Goal: Task Accomplishment & Management: Manage account settings

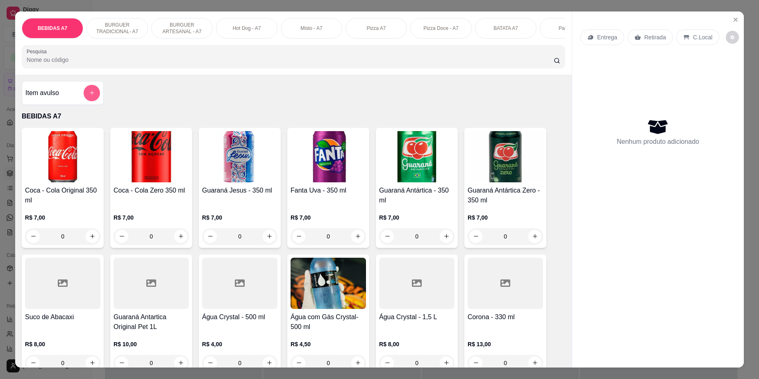
click at [89, 96] on icon "add-separate-item" at bounding box center [92, 93] width 6 height 6
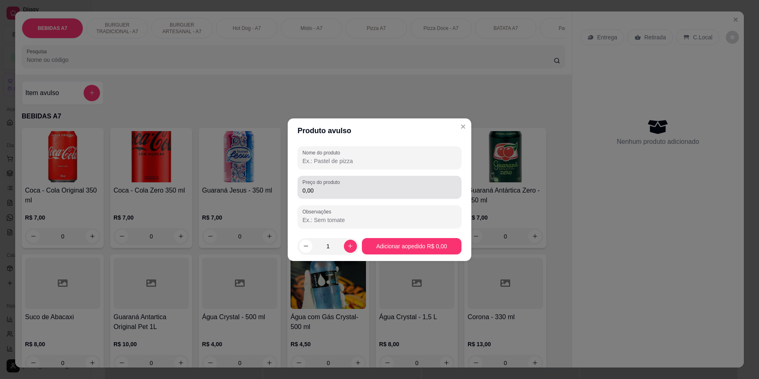
click at [328, 184] on label "Preço do produto" at bounding box center [322, 182] width 40 height 7
click at [328, 186] on input "0,00" at bounding box center [379, 190] width 154 height 8
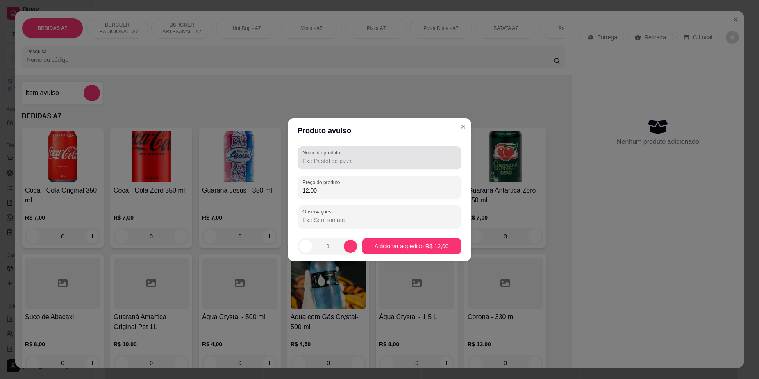
type input "12,00"
click at [331, 155] on label "Nome do produto" at bounding box center [322, 152] width 41 height 7
click at [331, 157] on input "Nome do produto" at bounding box center [379, 161] width 154 height 8
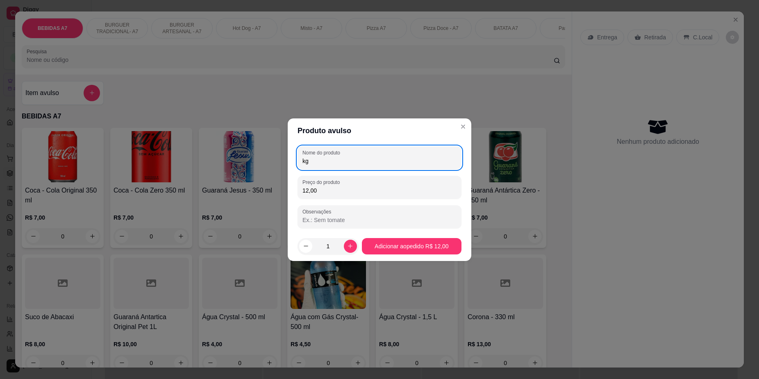
type input "kg"
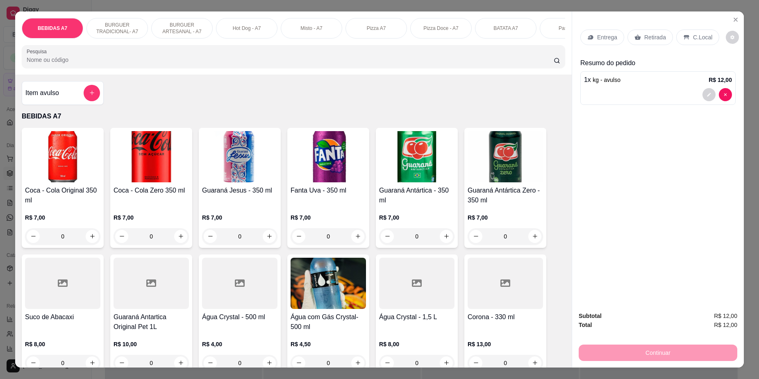
click at [649, 38] on p "Retirada" at bounding box center [655, 37] width 22 height 8
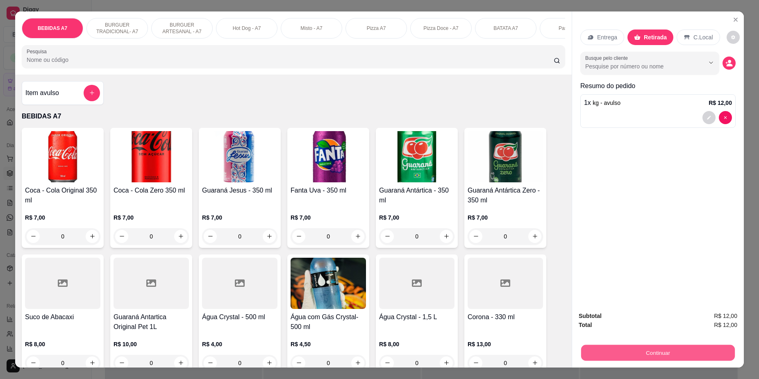
click at [665, 350] on button "Continuar" at bounding box center [658, 353] width 154 height 16
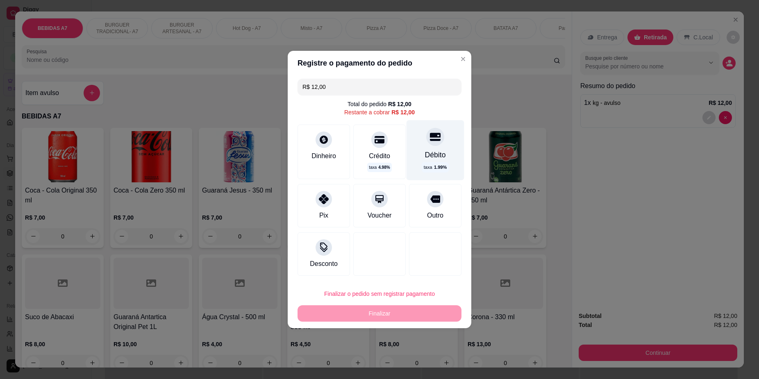
click at [442, 160] on div "Débito taxa 1.99 %" at bounding box center [435, 150] width 58 height 60
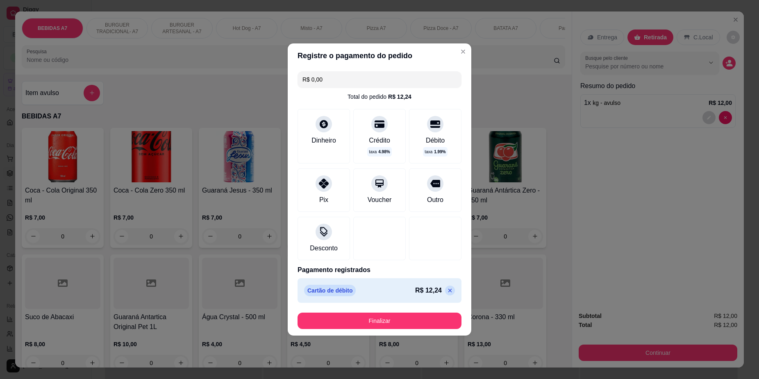
click at [433, 311] on footer "Finalizar" at bounding box center [380, 320] width 184 height 29
click at [371, 131] on div "Crédito taxa 4.98 %" at bounding box center [380, 134] width 58 height 60
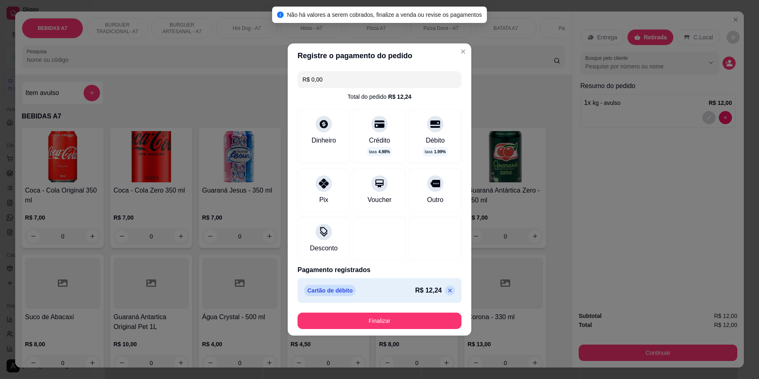
click at [447, 291] on icon at bounding box center [450, 290] width 7 height 7
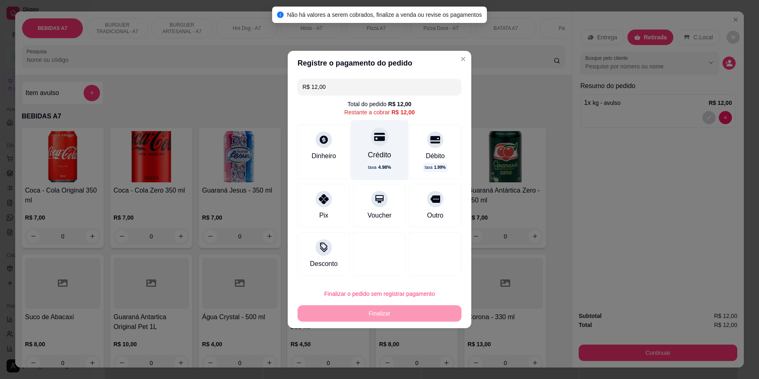
click at [383, 149] on div "Crédito taxa 4.98 %" at bounding box center [380, 150] width 58 height 60
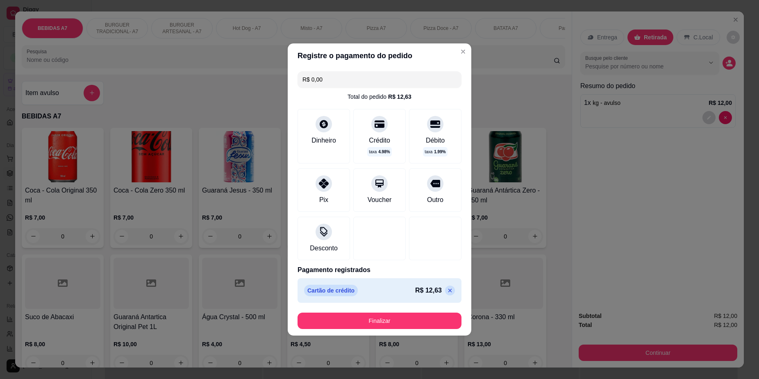
click at [445, 292] on p at bounding box center [450, 291] width 10 height 10
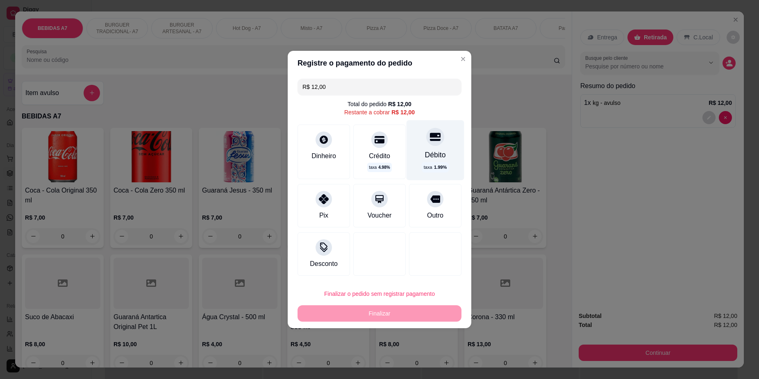
click at [435, 154] on div "Débito" at bounding box center [435, 155] width 21 height 11
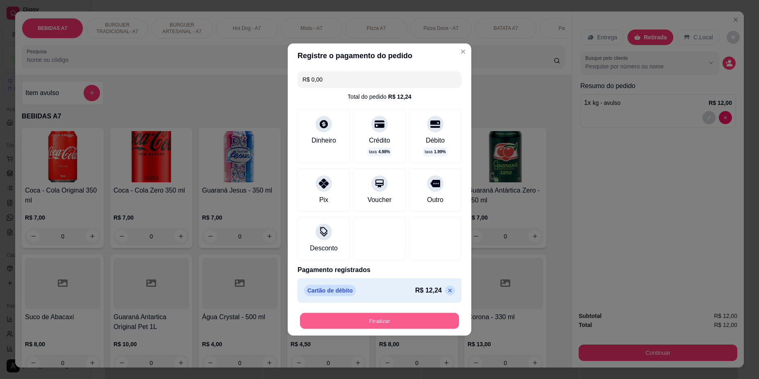
click at [431, 318] on button "Finalizar" at bounding box center [379, 321] width 159 height 16
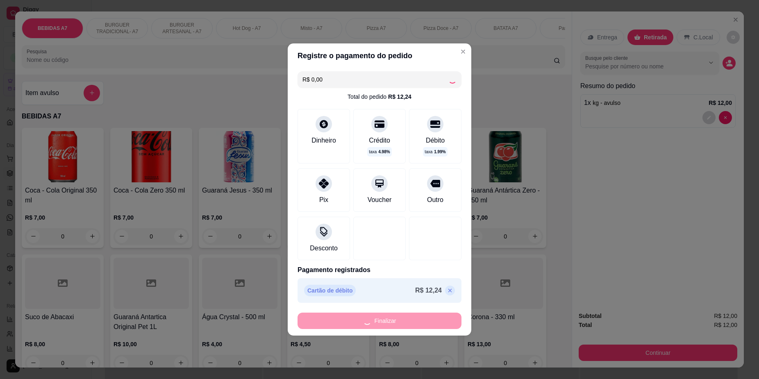
type input "-R$ 12,00"
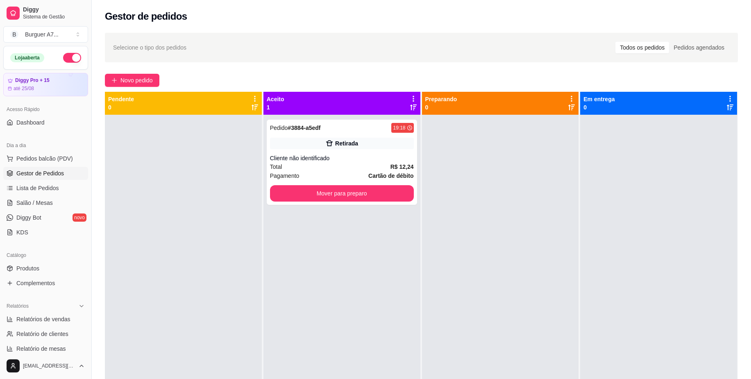
type button "on"
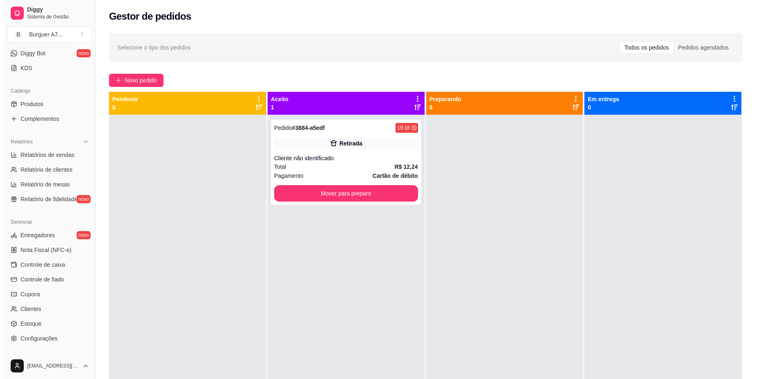
scroll to position [211, 0]
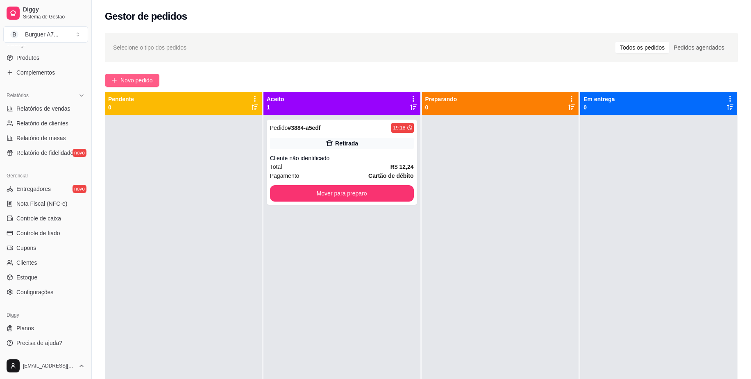
click at [133, 77] on span "Novo pedido" at bounding box center [136, 80] width 32 height 9
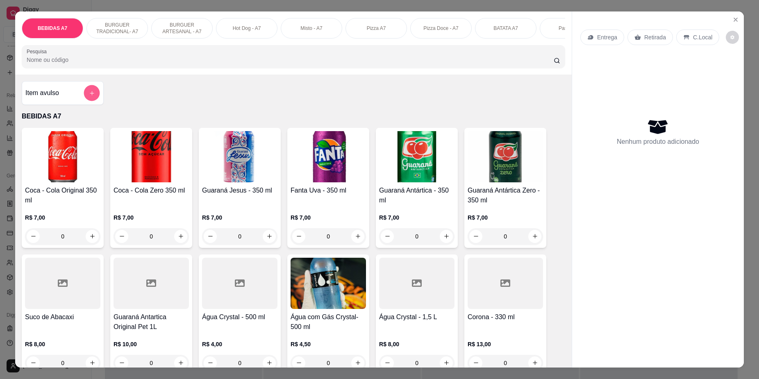
click at [88, 101] on button "add-separate-item" at bounding box center [92, 93] width 16 height 16
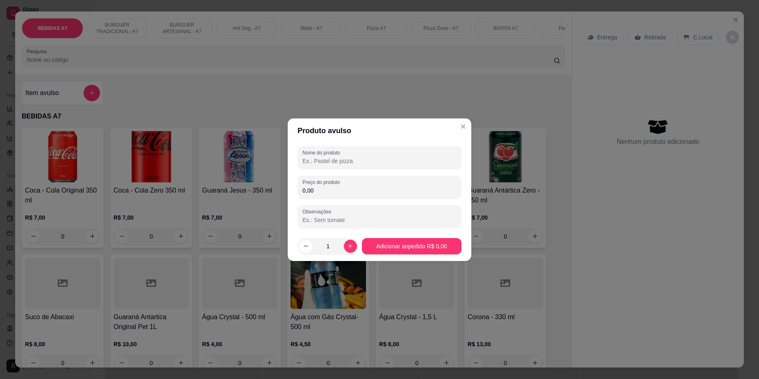
click at [334, 191] on input "0,00" at bounding box center [379, 190] width 154 height 8
type input "0,22"
click at [338, 168] on div "Nome do produto" at bounding box center [379, 157] width 164 height 23
type input "kg"
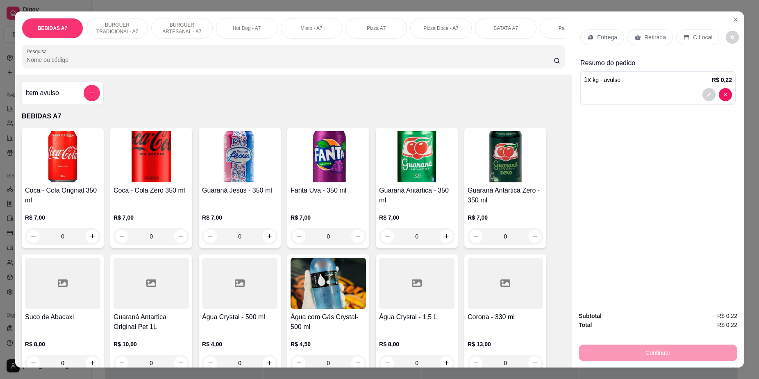
click at [649, 89] on div at bounding box center [658, 94] width 148 height 13
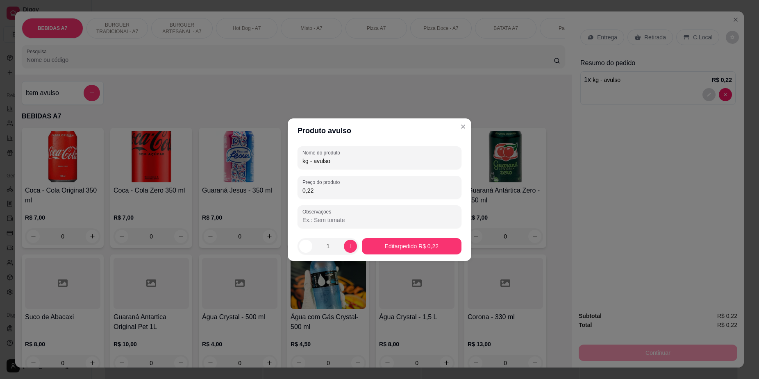
click at [388, 190] on input "0,22" at bounding box center [379, 190] width 154 height 8
type input "22,22"
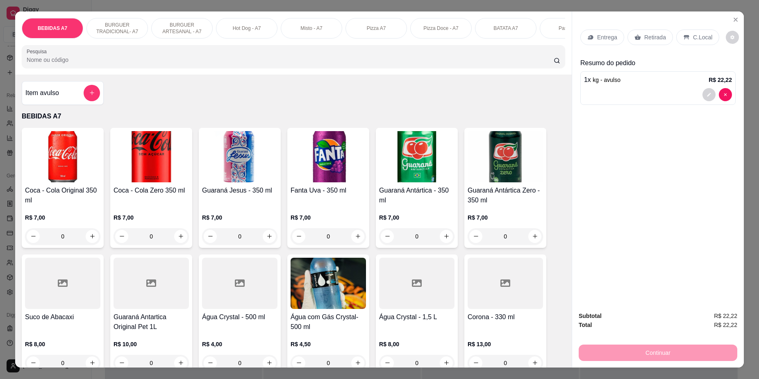
click at [628, 87] on div "1 x kg - avulso R$ 22,22" at bounding box center [657, 88] width 155 height 34
click at [602, 351] on div "Continuar" at bounding box center [657, 351] width 159 height 18
click at [602, 344] on div "Continuar" at bounding box center [657, 351] width 159 height 18
click at [674, 323] on div "Total R$ 22,22" at bounding box center [657, 324] width 159 height 9
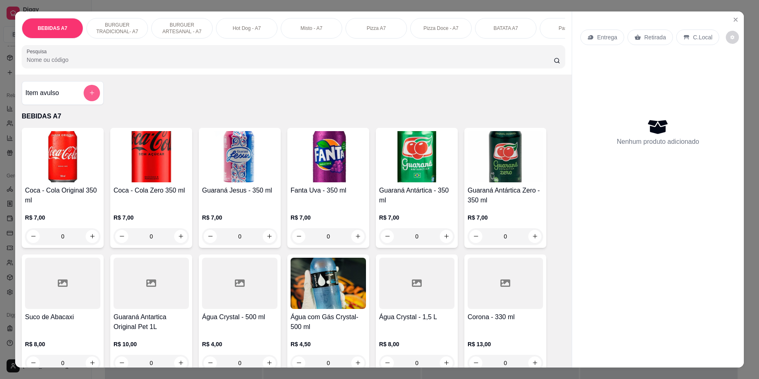
click at [84, 101] on button "add-separate-item" at bounding box center [92, 93] width 16 height 16
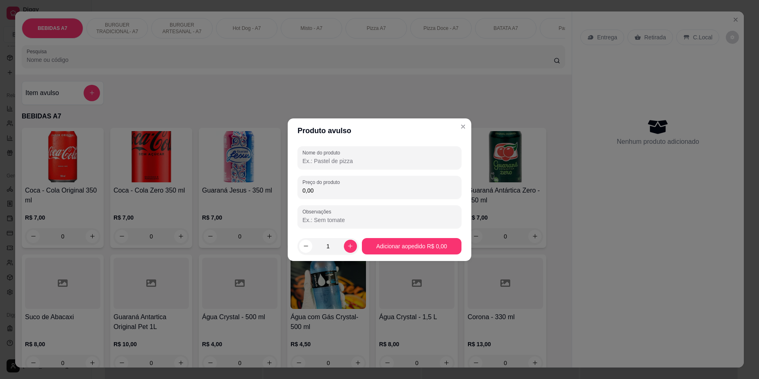
click at [309, 191] on input "0,00" at bounding box center [379, 190] width 154 height 8
type input "10,20"
click at [341, 160] on input "Nome do produto" at bounding box center [379, 161] width 154 height 8
type input "kg"
click at [344, 243] on button "increase-product-quantity" at bounding box center [350, 246] width 13 height 13
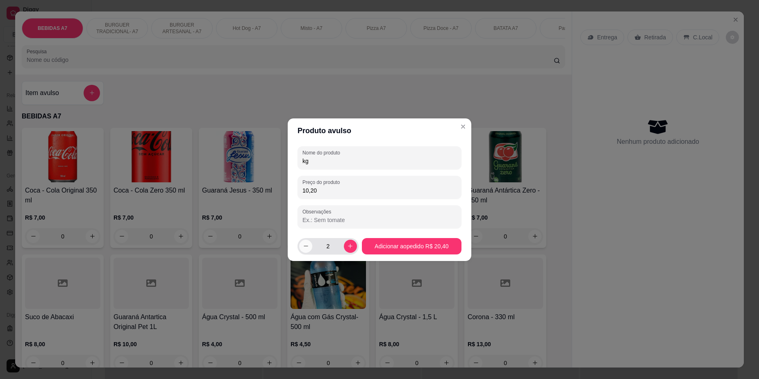
click at [303, 245] on icon "decrease-product-quantity" at bounding box center [306, 246] width 6 height 6
type input "1"
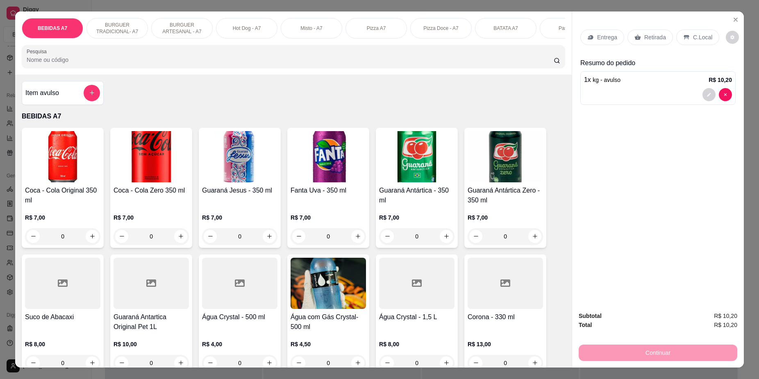
click at [650, 39] on p "Retirada" at bounding box center [655, 37] width 22 height 8
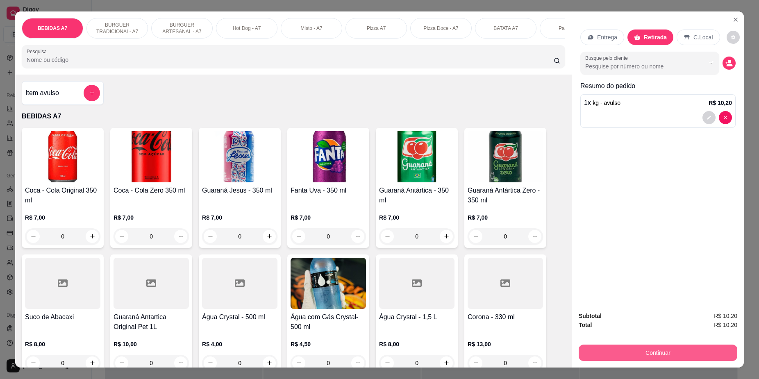
click at [646, 347] on button "Continuar" at bounding box center [657, 353] width 159 height 16
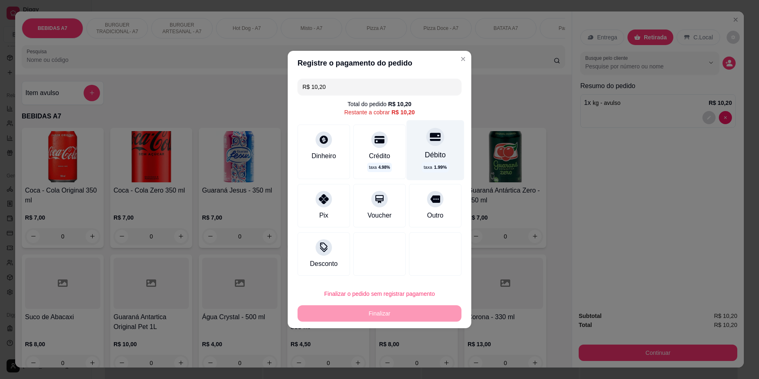
click at [426, 144] on div at bounding box center [435, 137] width 18 height 18
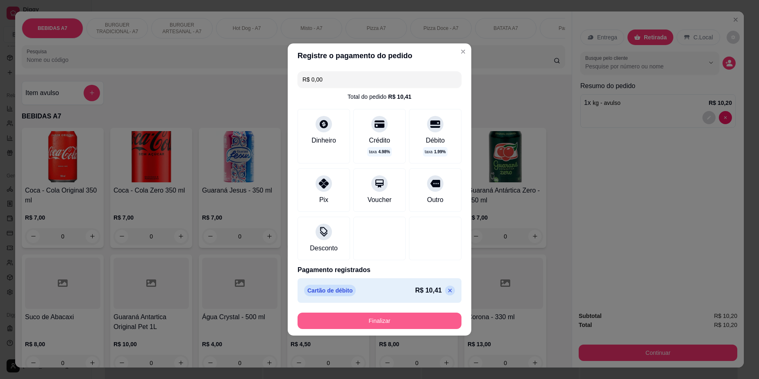
click at [399, 317] on button "Finalizar" at bounding box center [379, 321] width 164 height 16
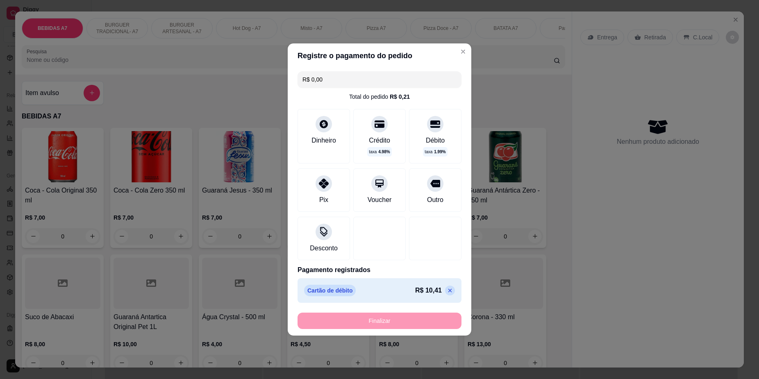
type input "-R$ 10,20"
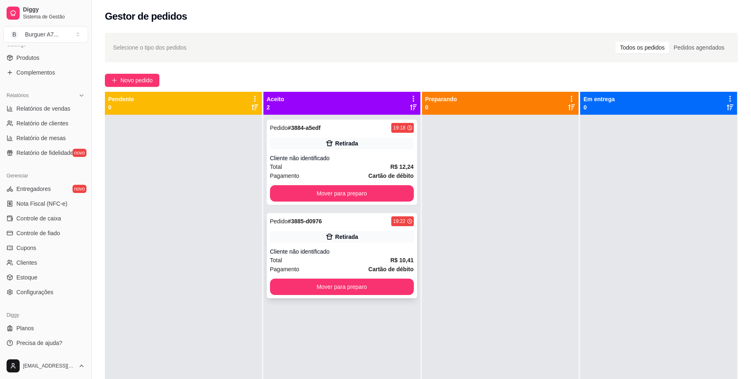
click at [367, 260] on div "Total R$ 10,41" at bounding box center [342, 260] width 144 height 9
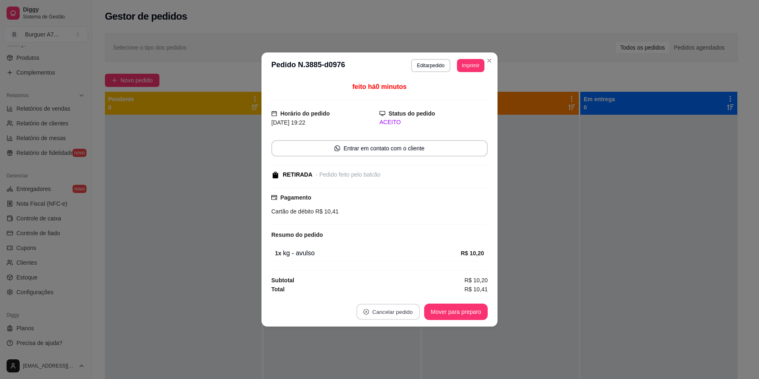
click at [410, 310] on button "Cancelar pedido" at bounding box center [388, 312] width 64 height 16
click at [404, 292] on button "Sim" at bounding box center [410, 291] width 33 height 16
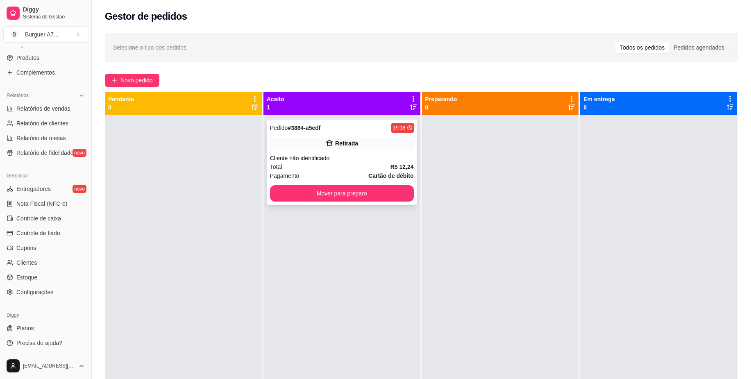
click at [342, 158] on div "Cliente não identificado" at bounding box center [342, 158] width 144 height 8
click at [147, 79] on span "Novo pedido" at bounding box center [136, 80] width 32 height 9
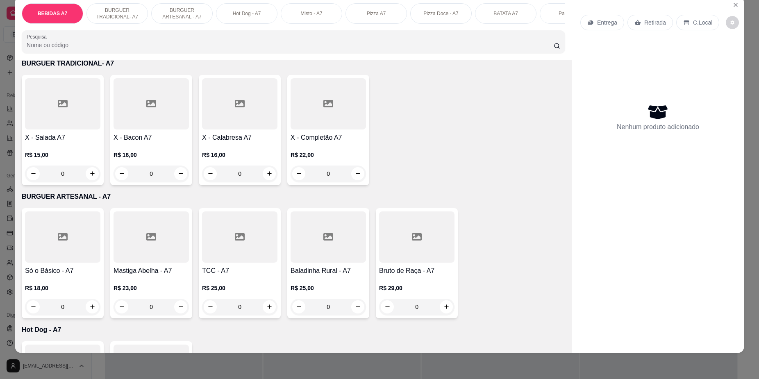
scroll to position [307, 0]
click at [179, 178] on div "0" at bounding box center [150, 174] width 75 height 16
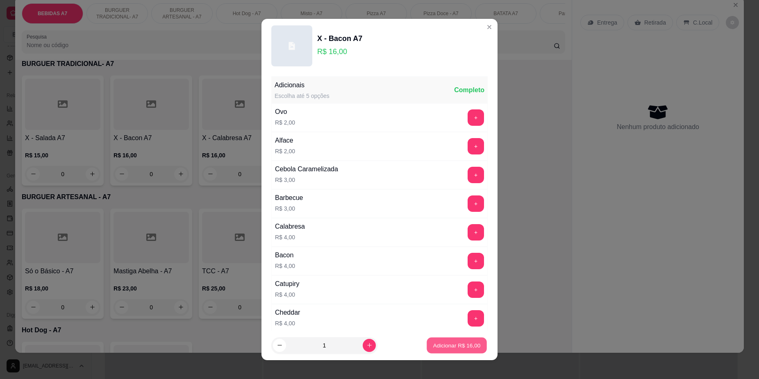
click at [433, 345] on p "Adicionar R$ 16,00" at bounding box center [457, 345] width 48 height 8
type input "1"
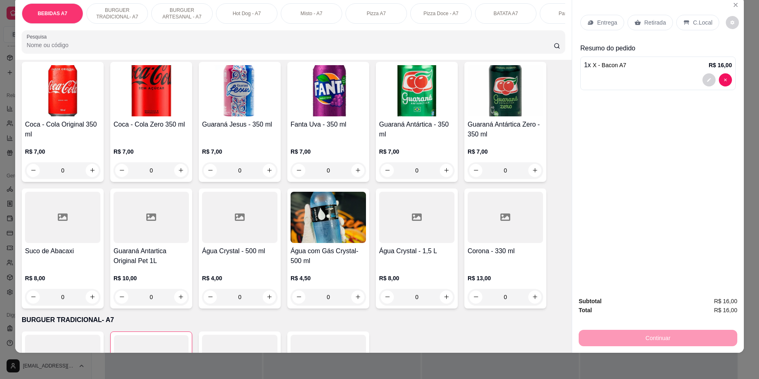
scroll to position [0, 0]
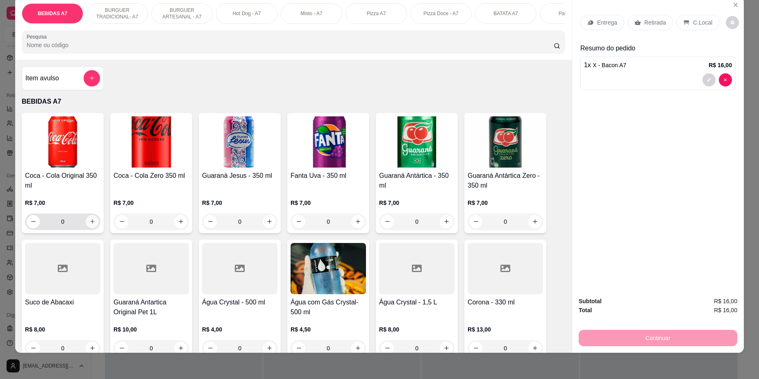
click at [90, 225] on icon "increase-product-quantity" at bounding box center [92, 221] width 6 height 6
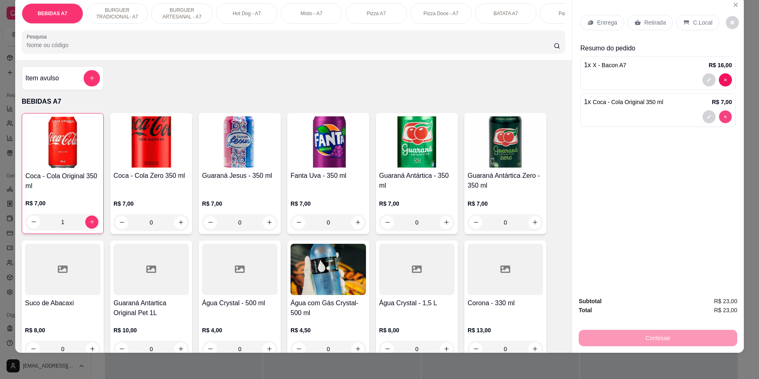
type input "0"
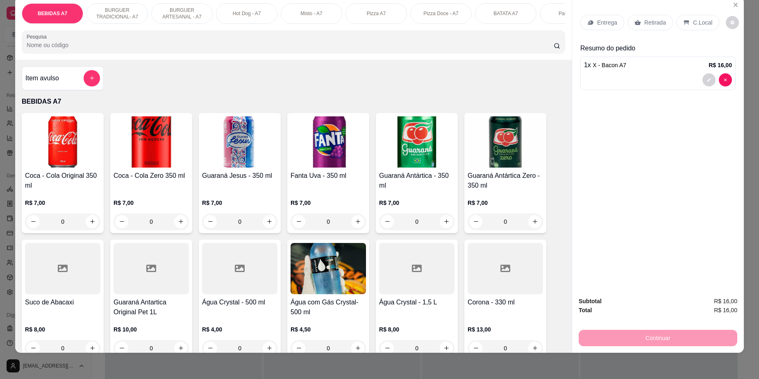
scroll to position [51, 0]
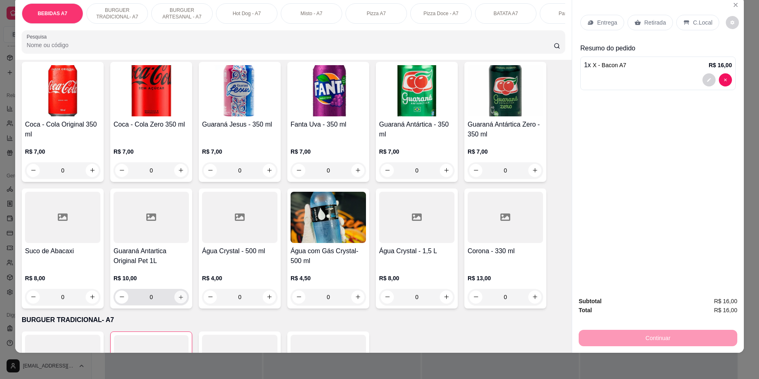
click at [178, 300] on icon "increase-product-quantity" at bounding box center [181, 297] width 6 height 6
type input "1"
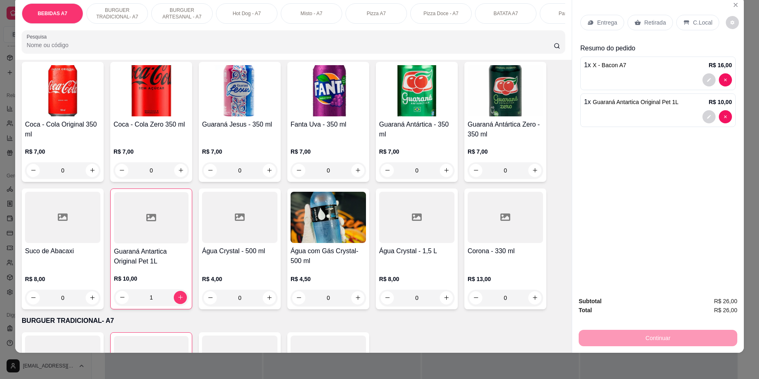
click at [661, 23] on div "Retirada" at bounding box center [649, 23] width 45 height 16
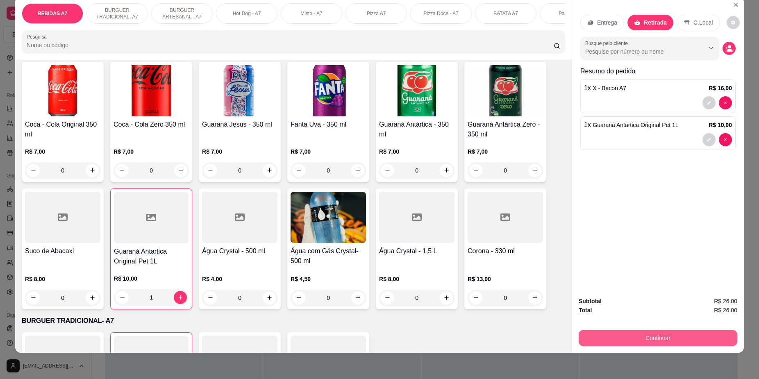
click at [673, 342] on button "Continuar" at bounding box center [657, 338] width 159 height 16
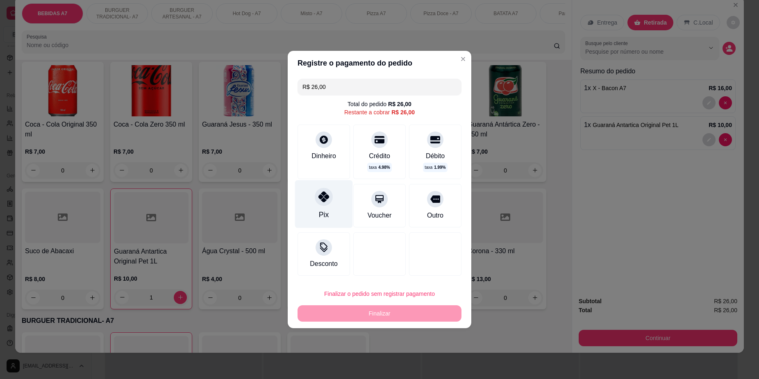
click at [334, 196] on div "Pix" at bounding box center [324, 204] width 58 height 48
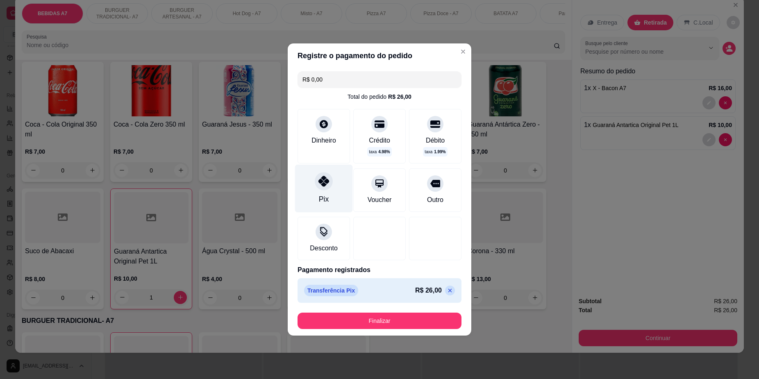
type input "R$ 0,00"
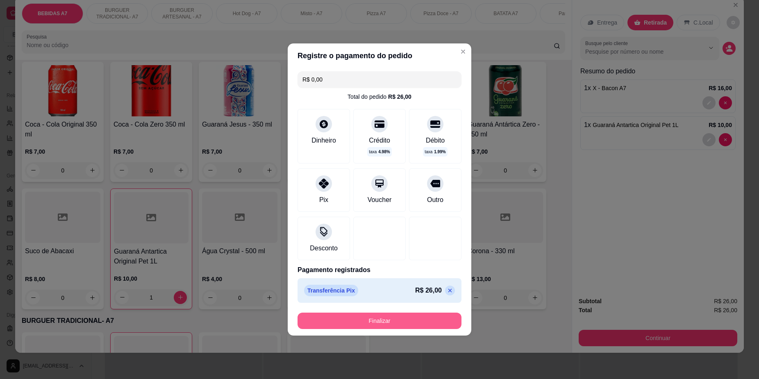
click at [337, 315] on button "Finalizar" at bounding box center [379, 321] width 164 height 16
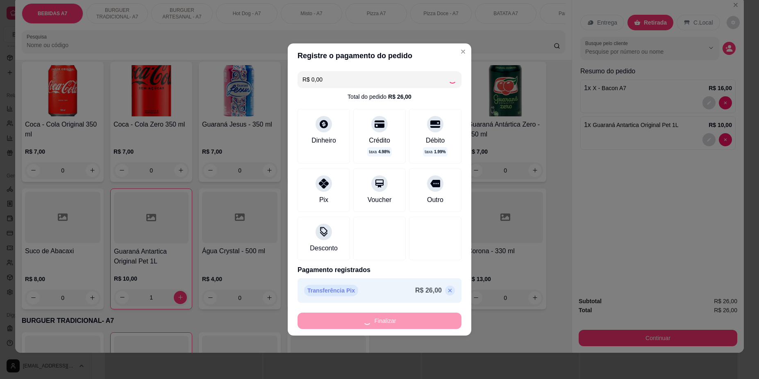
type input "0"
type input "-R$ 26,00"
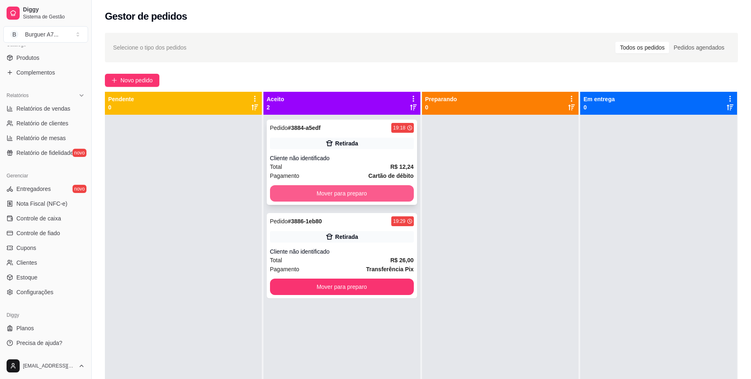
click at [363, 187] on button "Mover para preparo" at bounding box center [342, 193] width 144 height 16
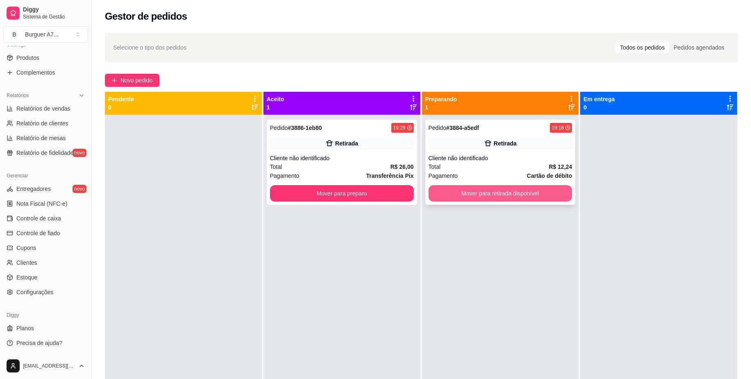
click at [452, 191] on button "Mover para retirada disponível" at bounding box center [501, 193] width 144 height 16
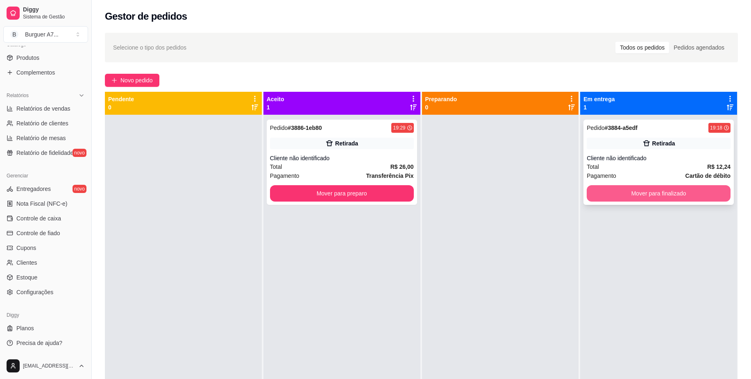
click at [628, 188] on button "Mover para finalizado" at bounding box center [659, 193] width 144 height 16
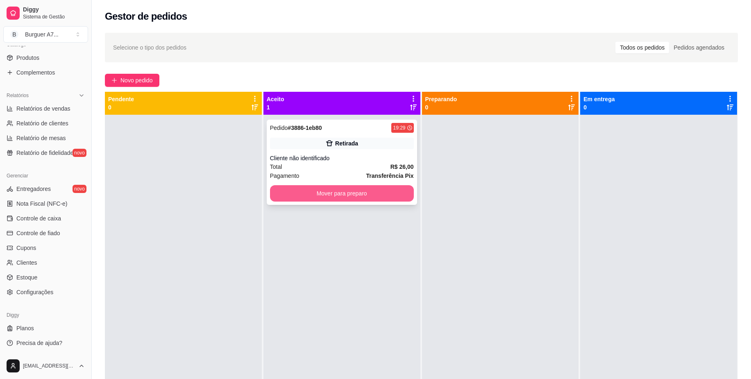
click at [363, 195] on button "Mover para preparo" at bounding box center [342, 193] width 144 height 16
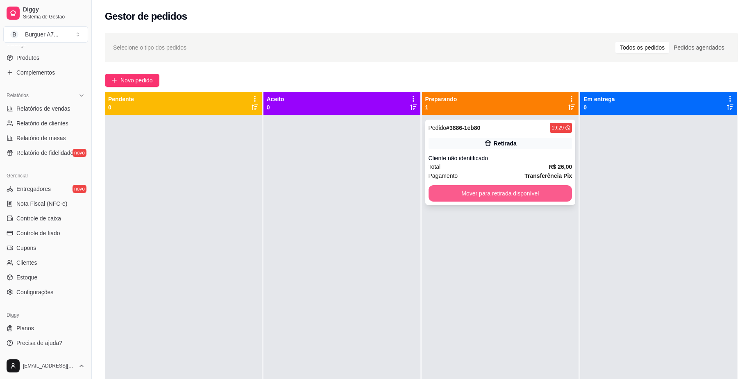
click at [451, 191] on button "Mover para retirada disponível" at bounding box center [501, 193] width 144 height 16
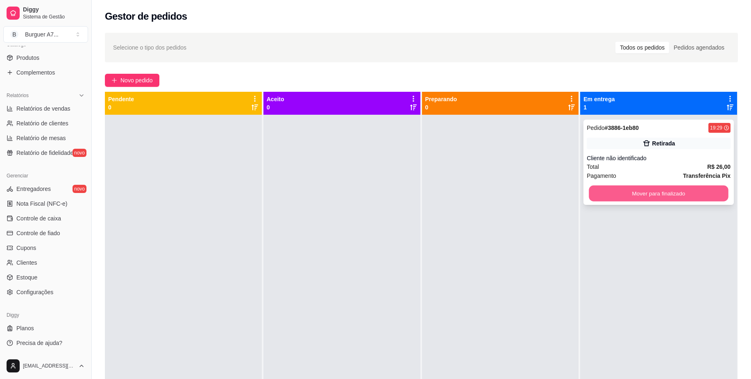
click at [589, 192] on button "Mover para finalizado" at bounding box center [658, 194] width 139 height 16
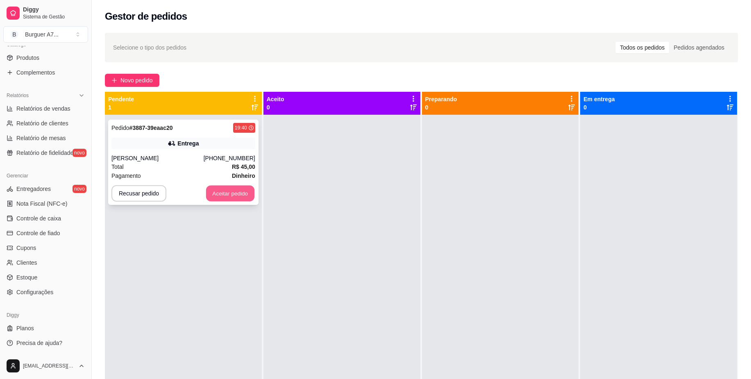
click at [249, 191] on button "Aceitar pedido" at bounding box center [230, 194] width 48 height 16
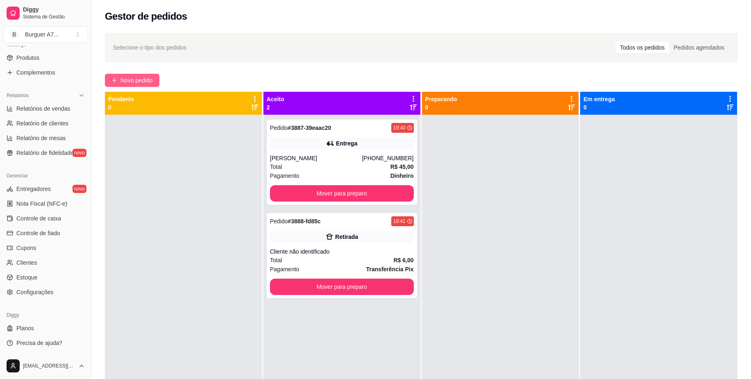
click at [111, 79] on icon "plus" at bounding box center [114, 80] width 6 height 6
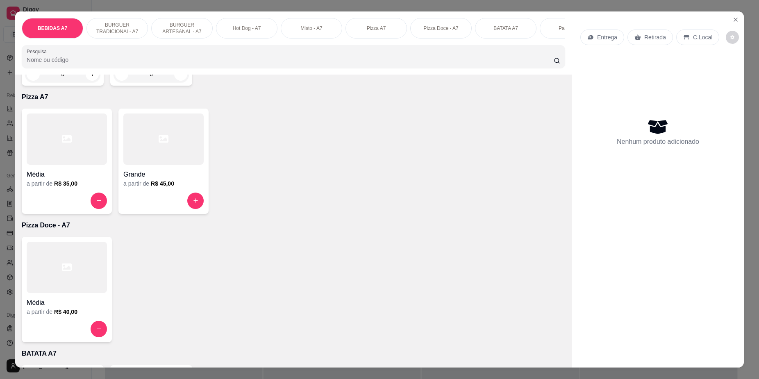
scroll to position [819, 0]
click at [159, 154] on div at bounding box center [163, 141] width 80 height 51
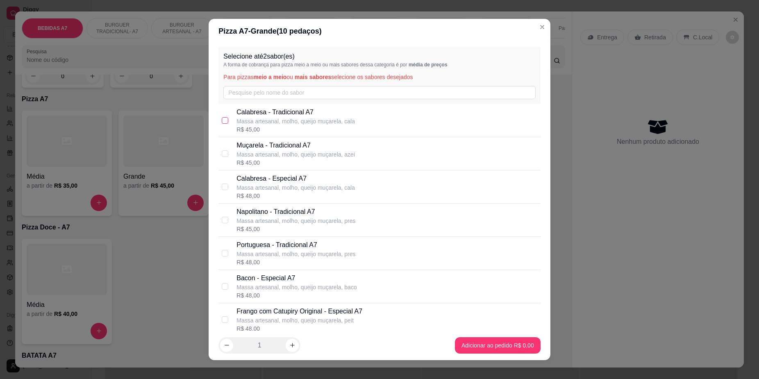
click at [223, 121] on input "checkbox" at bounding box center [225, 120] width 7 height 7
checkbox input "true"
click at [288, 338] on div "1" at bounding box center [259, 345] width 82 height 16
click at [291, 339] on div "1" at bounding box center [259, 345] width 82 height 16
click at [288, 341] on button "increase-product-quantity" at bounding box center [292, 345] width 13 height 13
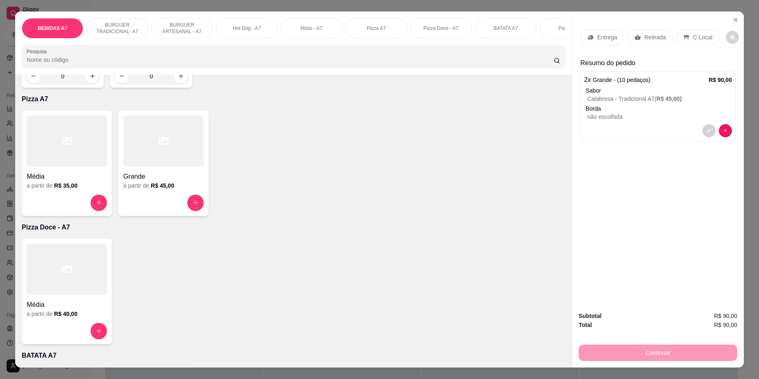
click at [142, 167] on div at bounding box center [163, 141] width 80 height 51
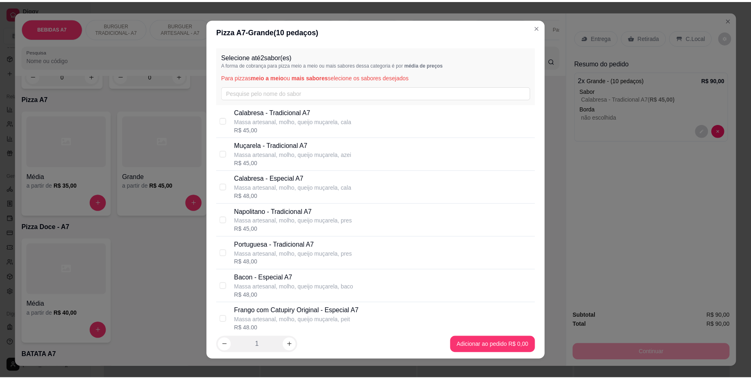
scroll to position [51, 0]
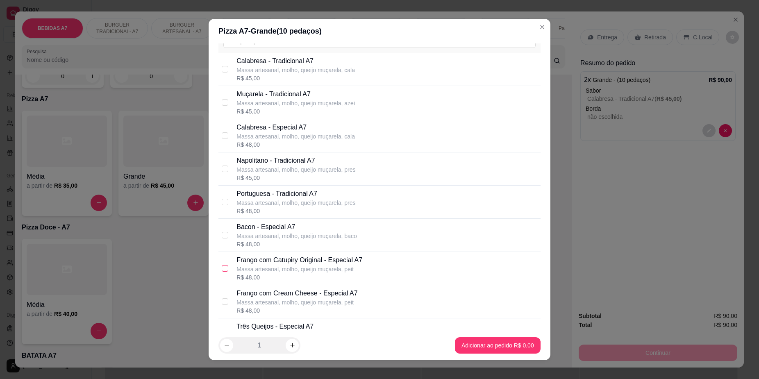
click at [222, 266] on input "checkbox" at bounding box center [225, 268] width 7 height 7
checkbox input "true"
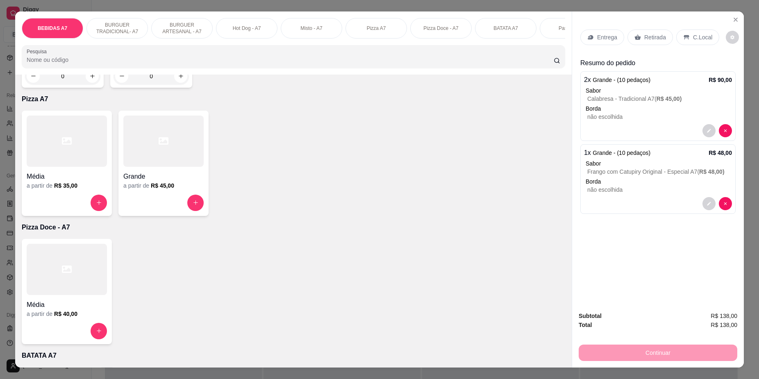
click at [687, 31] on div "C.Local" at bounding box center [697, 37] width 43 height 16
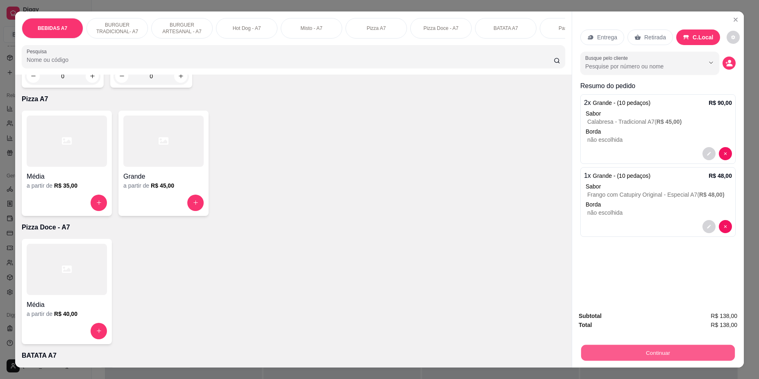
click at [637, 349] on button "Continuar" at bounding box center [658, 353] width 154 height 16
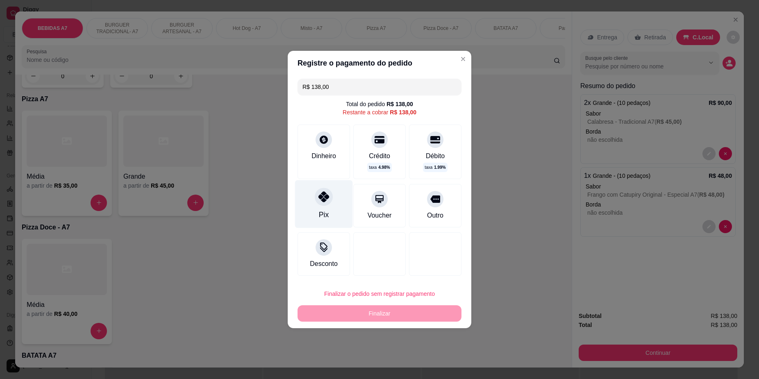
click at [320, 207] on div "Pix" at bounding box center [324, 204] width 58 height 48
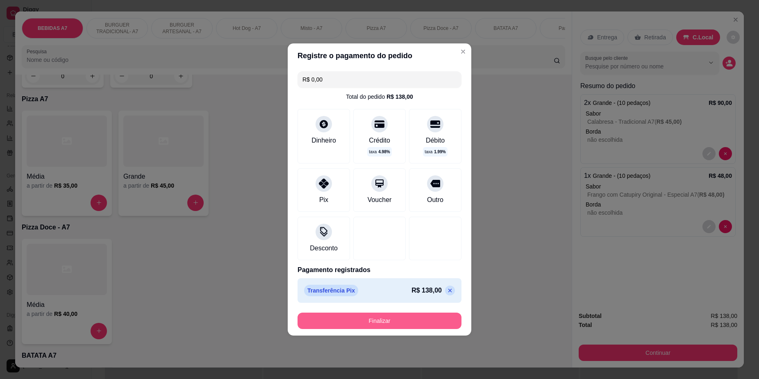
click at [384, 318] on button "Finalizar" at bounding box center [379, 321] width 164 height 16
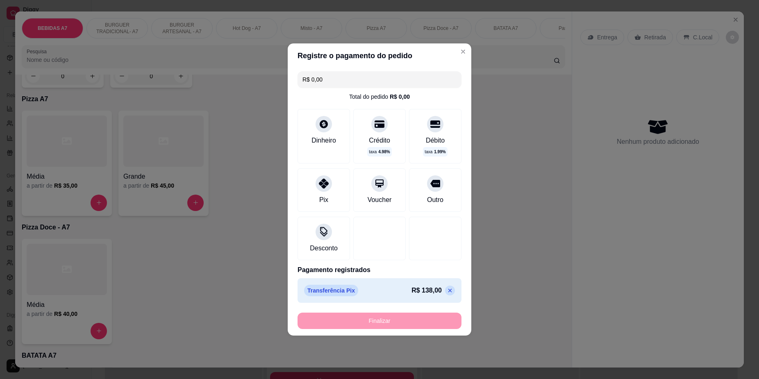
type input "-R$ 138,00"
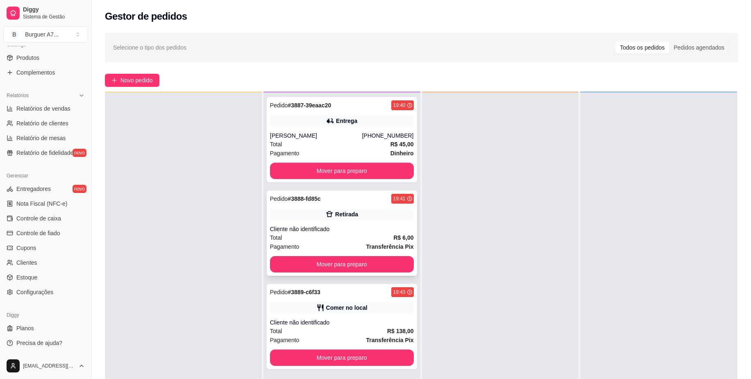
scroll to position [23, 0]
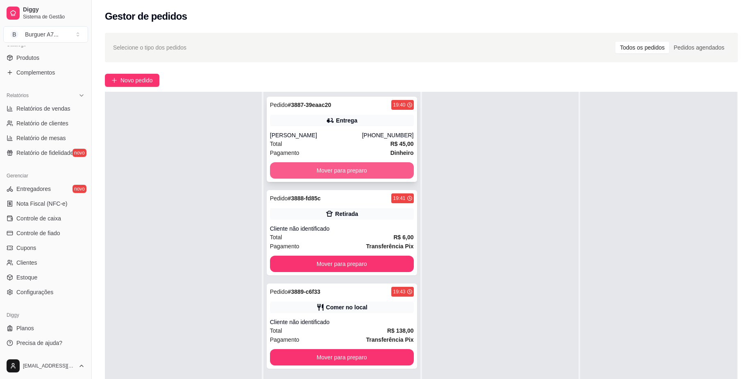
click at [360, 166] on button "Mover para preparo" at bounding box center [342, 170] width 144 height 16
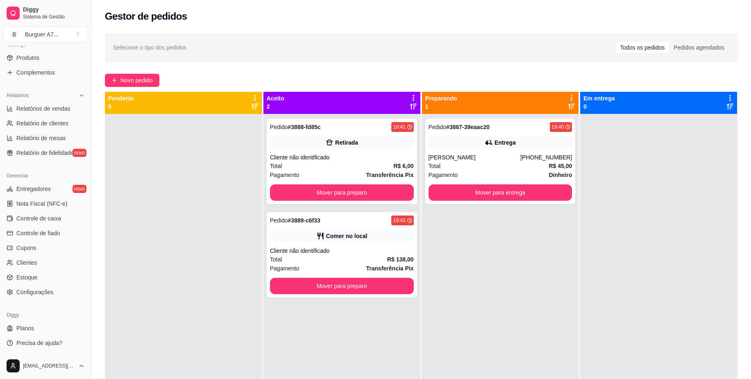
scroll to position [0, 0]
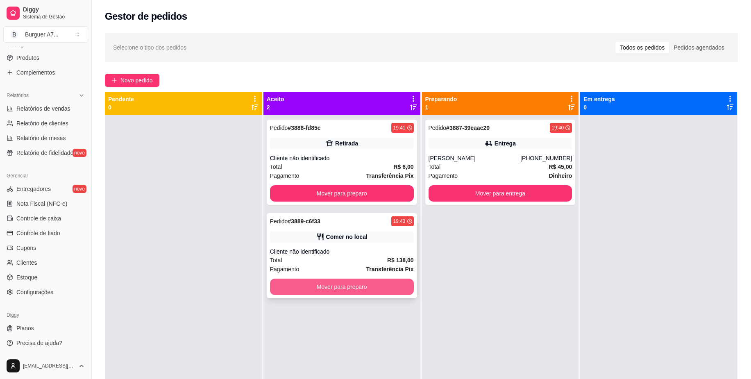
click at [384, 284] on button "Mover para preparo" at bounding box center [342, 287] width 144 height 16
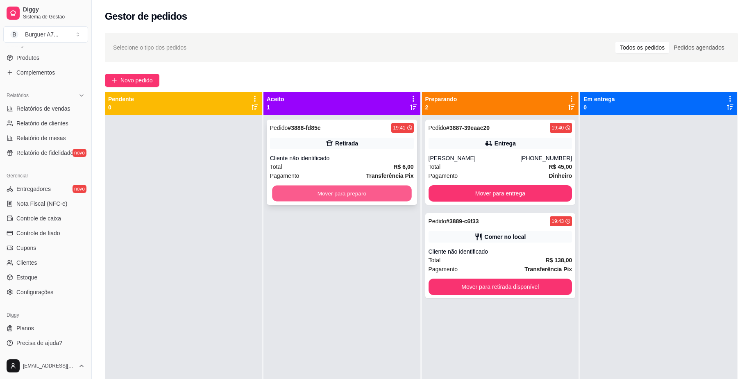
click at [367, 195] on button "Mover para preparo" at bounding box center [341, 194] width 139 height 16
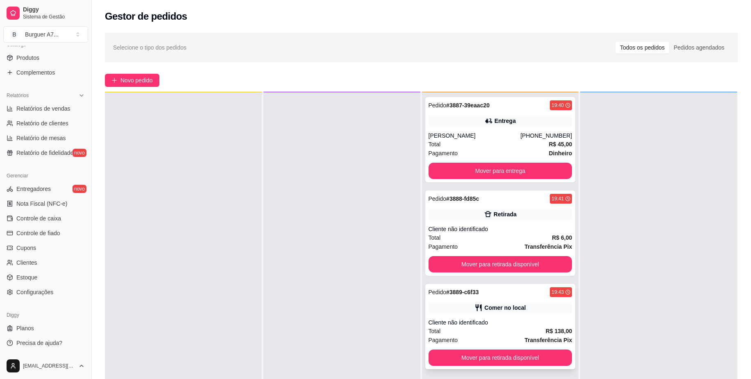
scroll to position [23, 0]
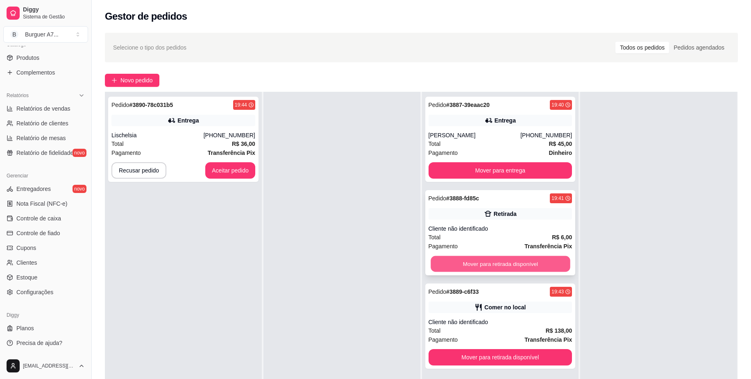
click at [527, 257] on button "Mover para retirada disponível" at bounding box center [500, 264] width 139 height 16
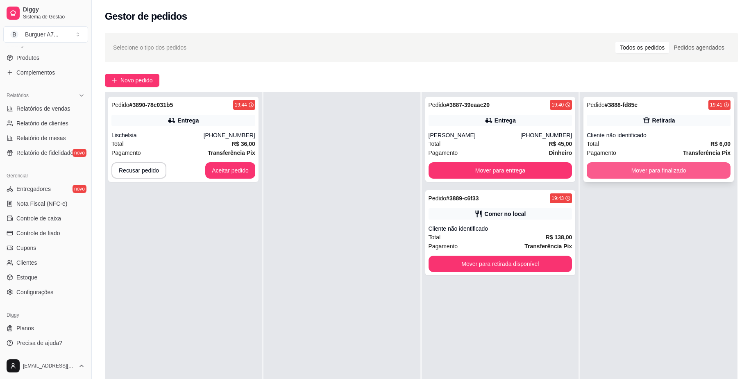
click at [621, 168] on button "Mover para finalizado" at bounding box center [659, 170] width 144 height 16
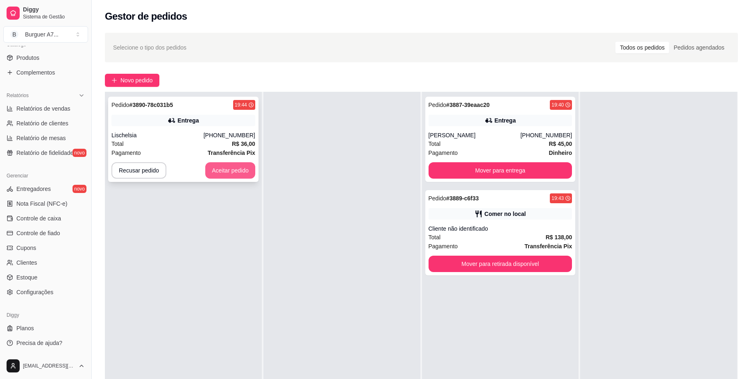
click at [227, 170] on button "Aceitar pedido" at bounding box center [230, 170] width 50 height 16
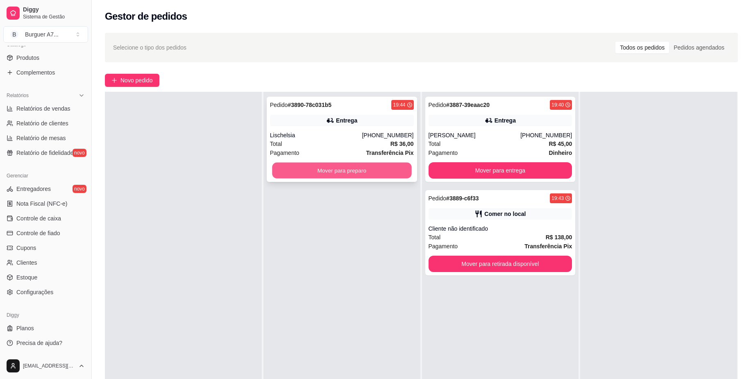
click at [325, 167] on button "Mover para preparo" at bounding box center [341, 171] width 139 height 16
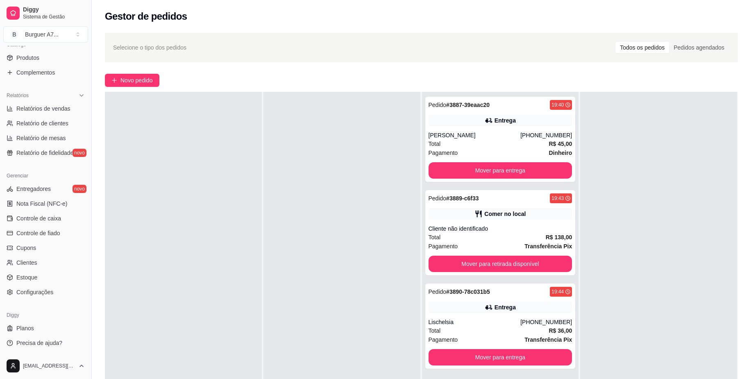
click at [113, 71] on div "Selecione o tipo dos pedidos Todos os pedidos Pedidos agendados Novo pedido Pen…" at bounding box center [421, 254] width 659 height 453
click at [137, 76] on span "Novo pedido" at bounding box center [136, 80] width 32 height 9
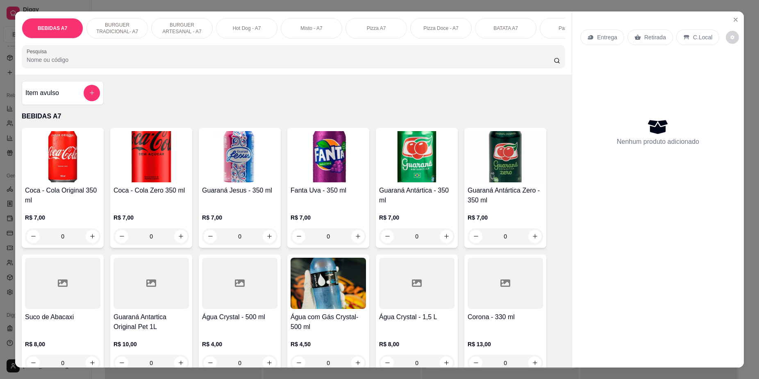
click at [95, 95] on div at bounding box center [92, 93] width 16 height 16
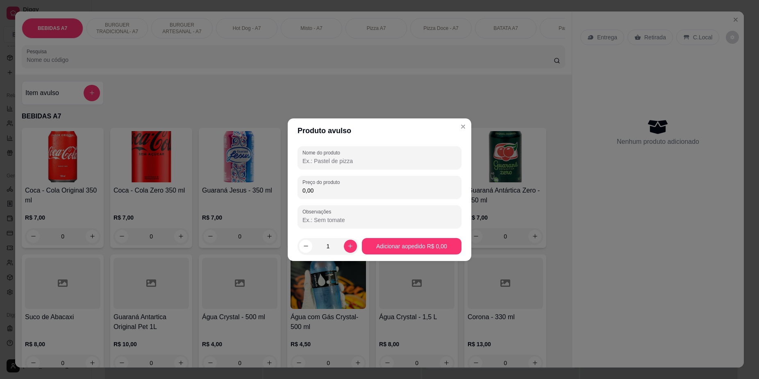
click at [322, 159] on input "Nome do produto" at bounding box center [379, 161] width 154 height 8
type input "kg"
click at [309, 187] on input "0,00" at bounding box center [379, 190] width 154 height 8
type input "20,80"
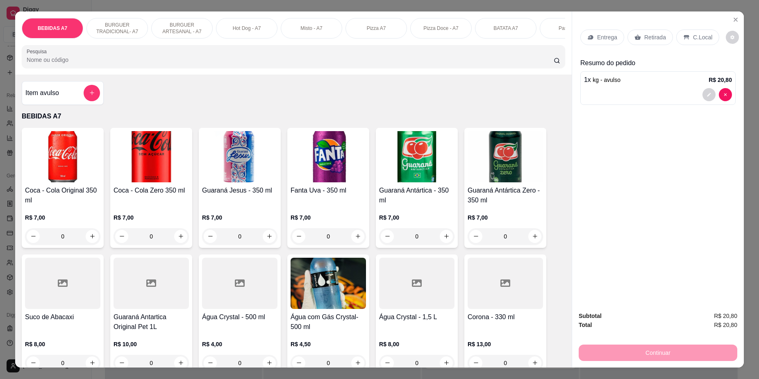
click at [698, 32] on div "C.Local" at bounding box center [697, 37] width 43 height 16
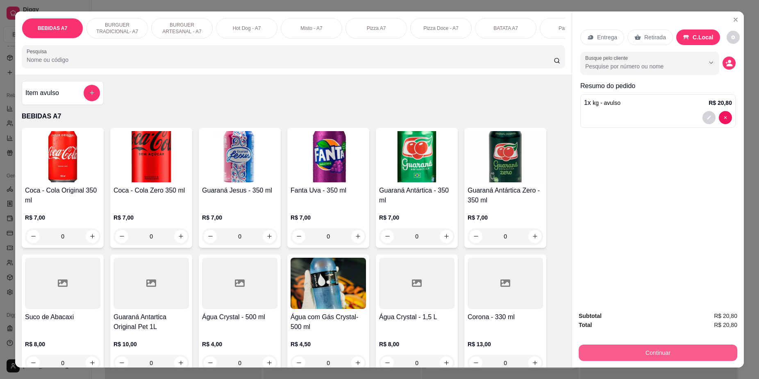
click at [659, 348] on button "Continuar" at bounding box center [657, 353] width 159 height 16
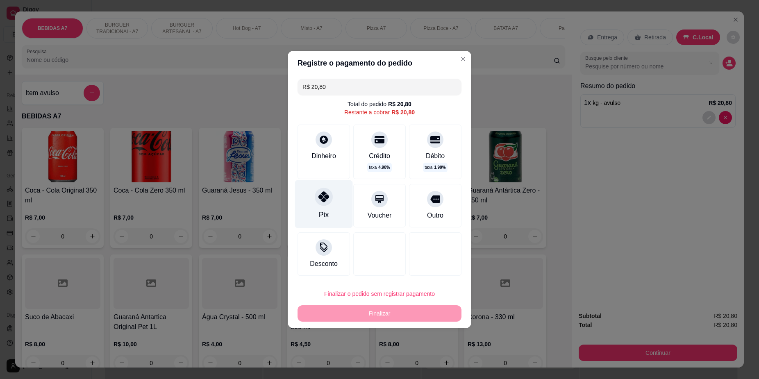
click at [313, 202] on div "Pix" at bounding box center [324, 204] width 58 height 48
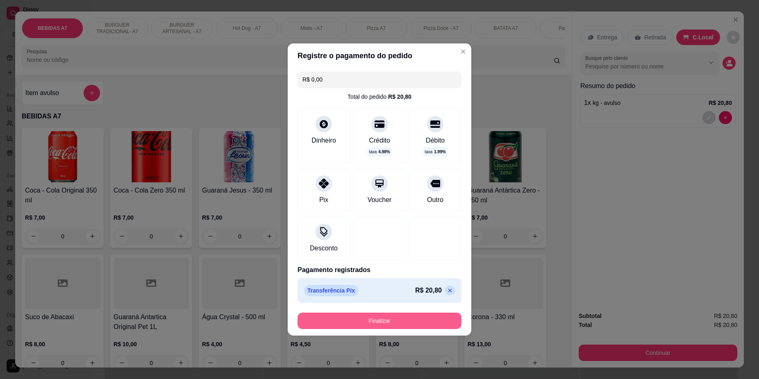
click at [355, 317] on button "Finalizar" at bounding box center [379, 321] width 164 height 16
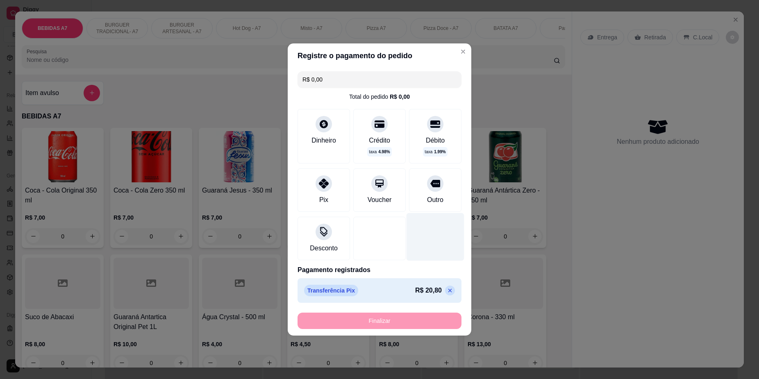
type input "-R$ 20,80"
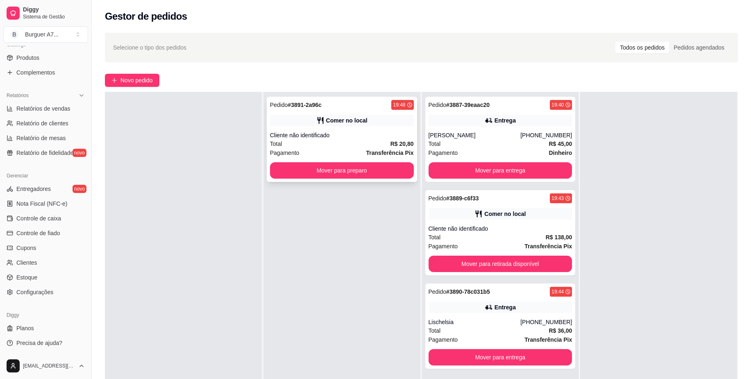
click at [363, 136] on div "Cliente não identificado" at bounding box center [342, 135] width 144 height 8
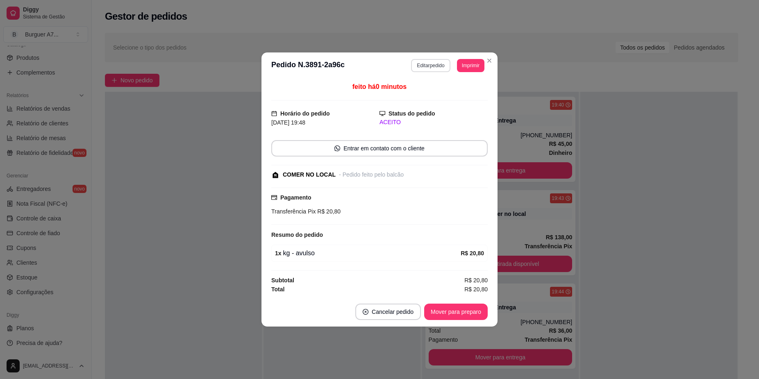
click at [429, 66] on button "Editar pedido" at bounding box center [430, 65] width 39 height 13
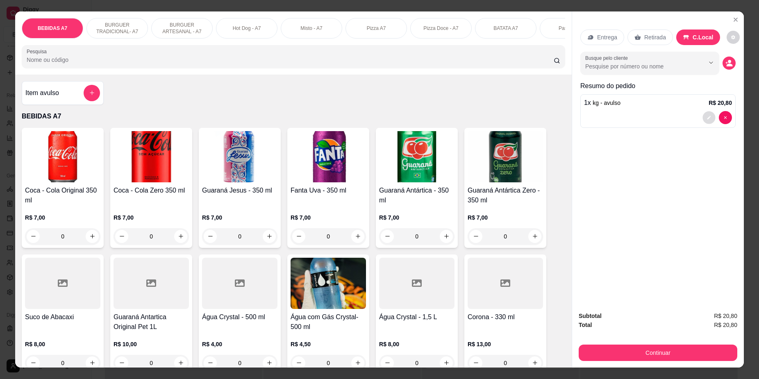
click at [706, 115] on button "decrease-product-quantity" at bounding box center [708, 117] width 13 height 13
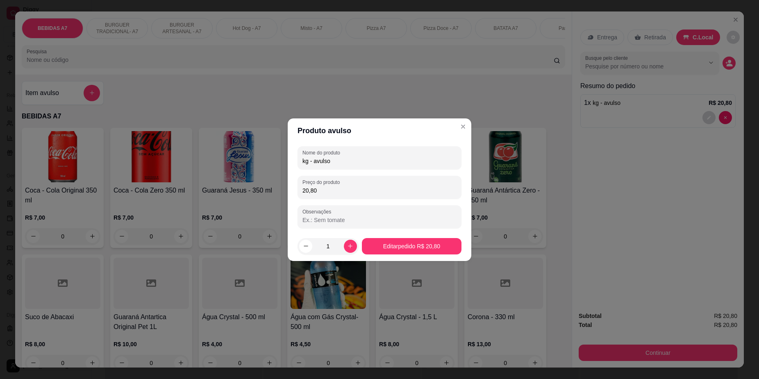
click at [307, 188] on input "20,80" at bounding box center [379, 190] width 154 height 8
type input "23,80"
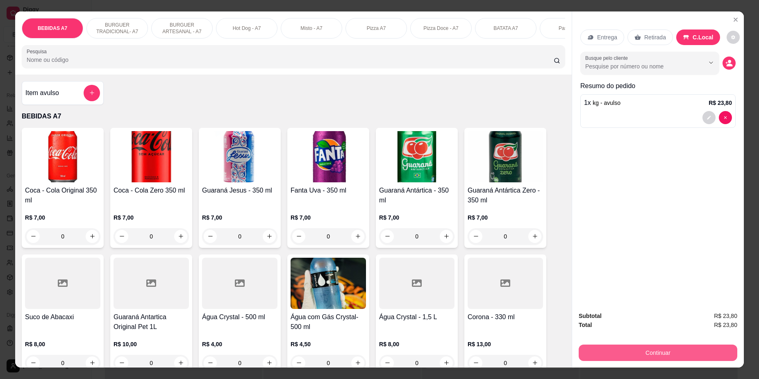
click at [678, 352] on button "Continuar" at bounding box center [657, 353] width 159 height 16
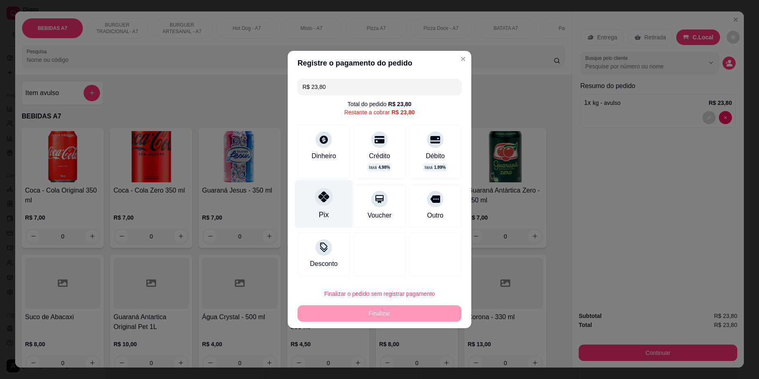
click at [314, 208] on div "Pix" at bounding box center [324, 204] width 58 height 48
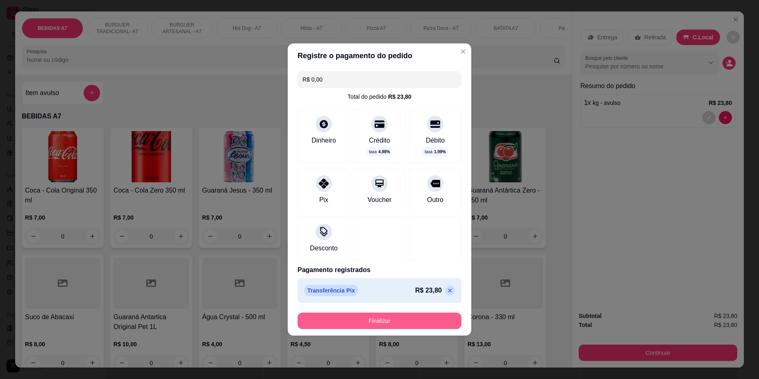
click at [338, 323] on button "Finalizar" at bounding box center [379, 321] width 164 height 16
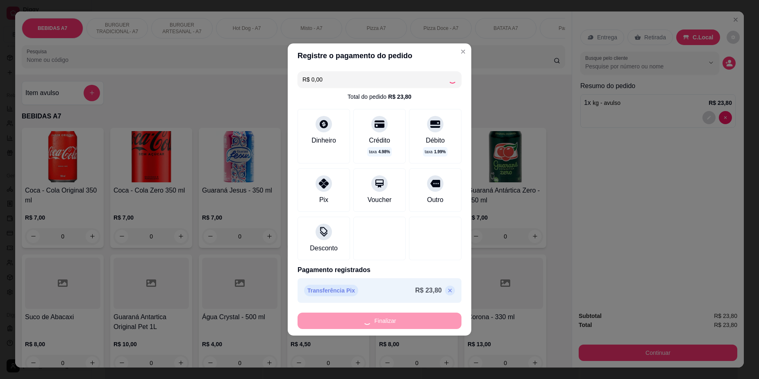
type input "-R$ 23,80"
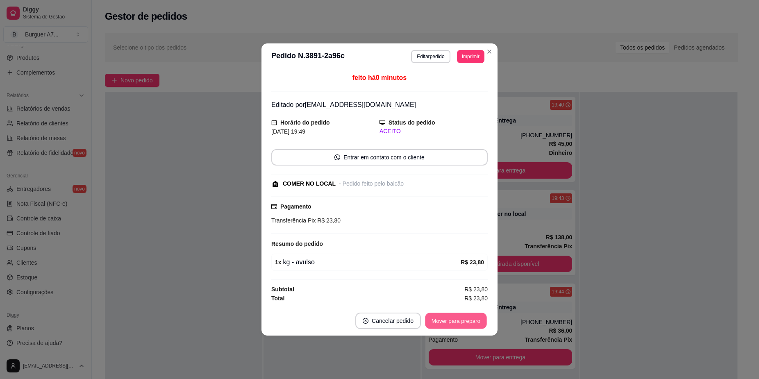
click at [442, 321] on button "Mover para preparo" at bounding box center [455, 321] width 61 height 16
click at [442, 320] on button "Mover para retirada disponível" at bounding box center [442, 321] width 88 height 16
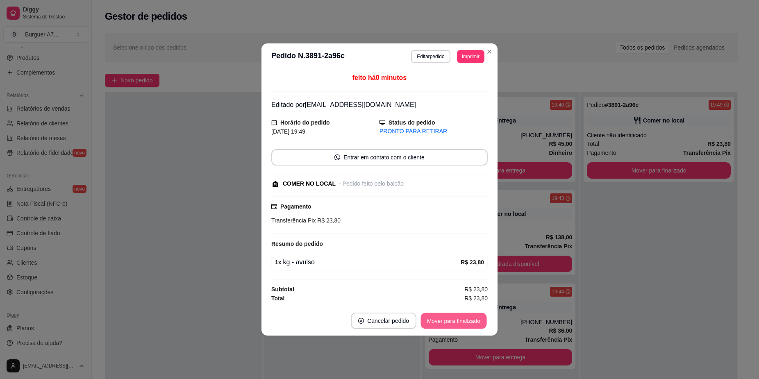
click at [444, 319] on button "Mover para finalizado" at bounding box center [454, 321] width 66 height 16
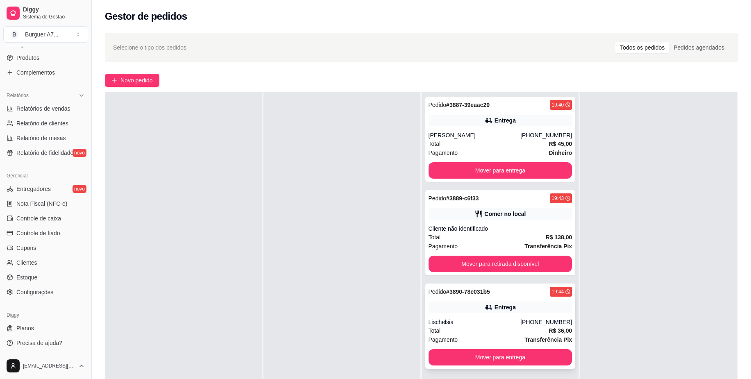
click at [518, 317] on div "Pedido # 3890-78c031b5 19:44 Entrega Lischelsia [PHONE_NUMBER] Total R$ 36,00 P…" at bounding box center [500, 326] width 150 height 85
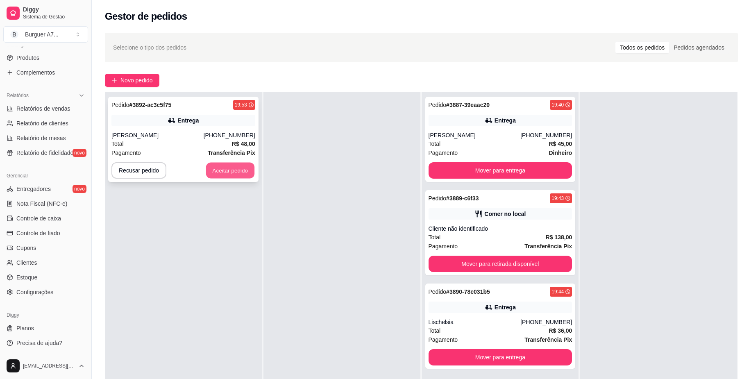
click at [215, 165] on button "Aceitar pedido" at bounding box center [230, 171] width 48 height 16
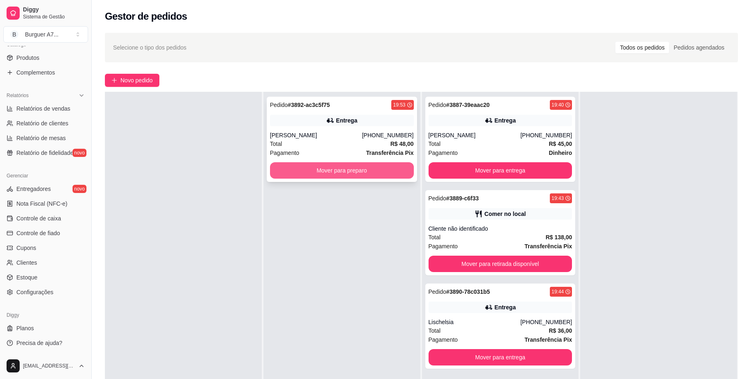
click at [334, 167] on button "Mover para preparo" at bounding box center [342, 170] width 144 height 16
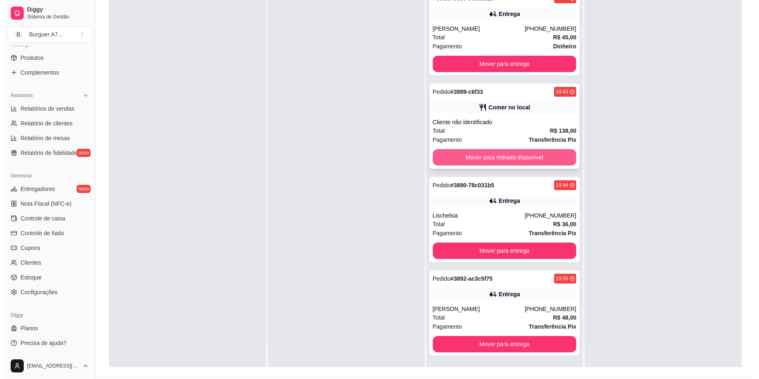
scroll to position [125, 0]
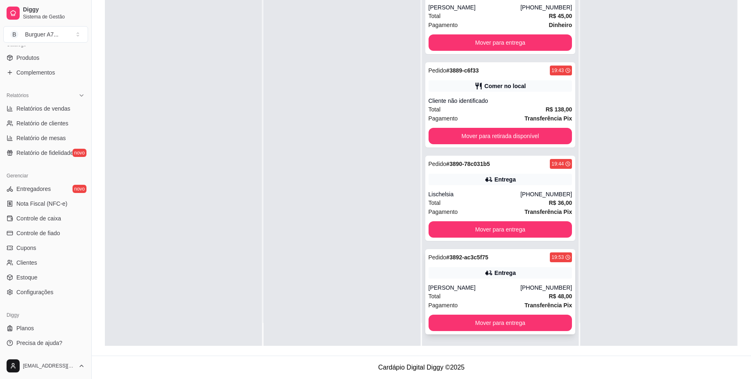
click at [487, 290] on div "[PERSON_NAME]" at bounding box center [475, 288] width 92 height 8
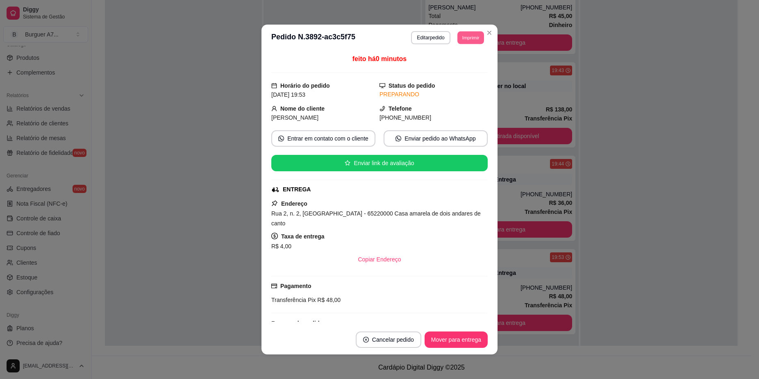
click at [470, 39] on button "Imprimir" at bounding box center [470, 37] width 27 height 13
click at [455, 63] on button "IMPRESSORA" at bounding box center [451, 66] width 57 height 13
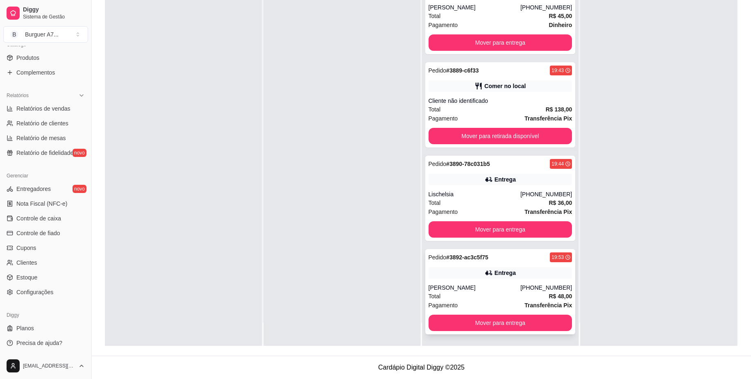
click at [475, 275] on div "Entrega" at bounding box center [501, 272] width 144 height 11
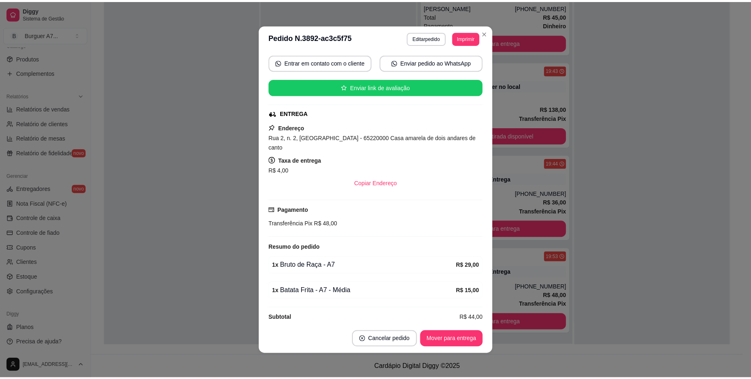
scroll to position [2, 0]
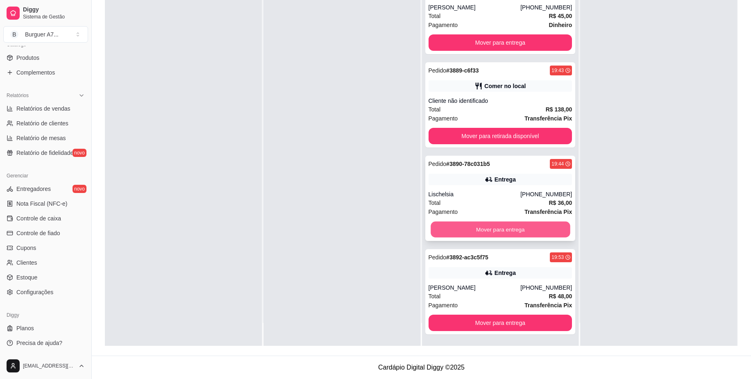
click at [522, 230] on button "Mover para entrega" at bounding box center [500, 230] width 139 height 16
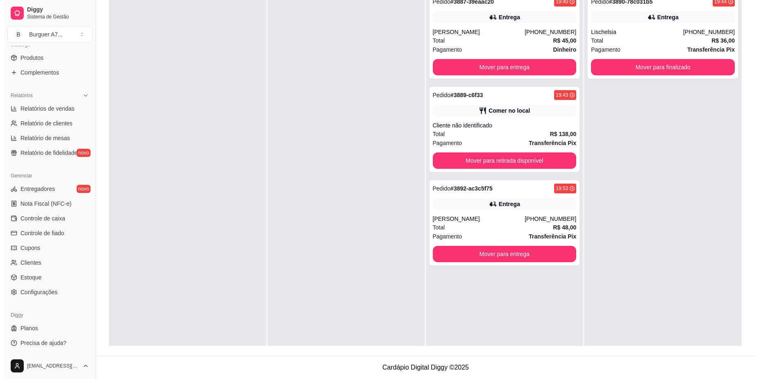
scroll to position [0, 0]
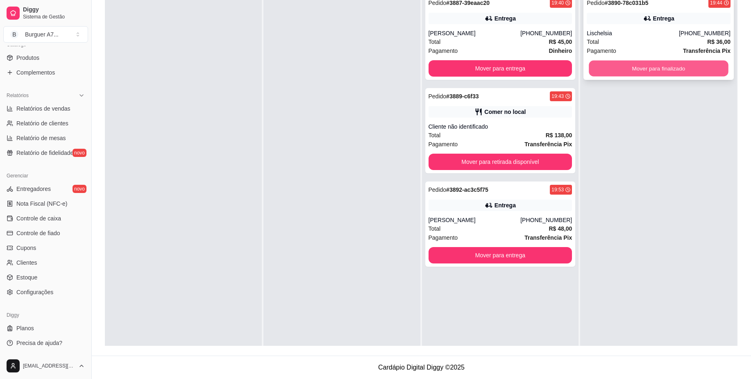
click at [653, 66] on button "Mover para finalizado" at bounding box center [658, 69] width 139 height 16
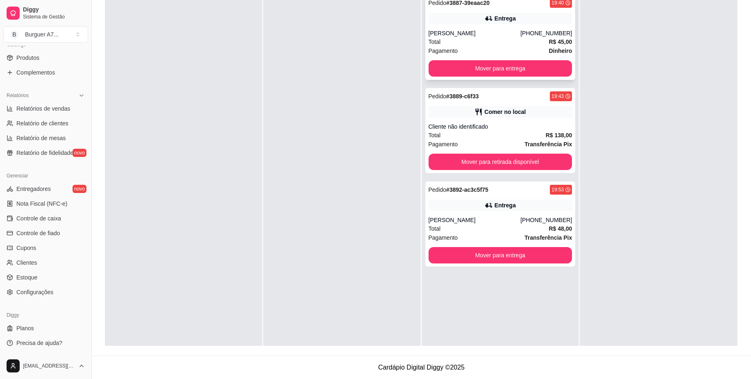
click at [508, 47] on div "Pagamento Dinheiro" at bounding box center [501, 50] width 144 height 9
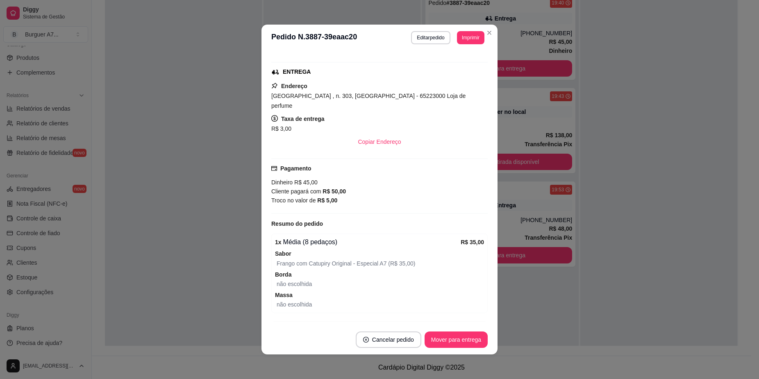
scroll to position [154, 0]
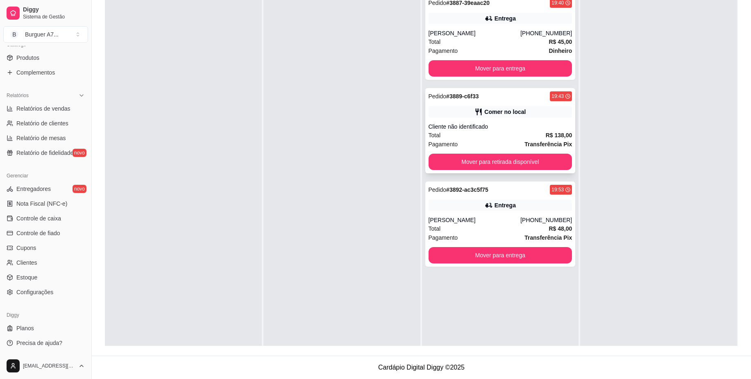
click at [538, 122] on div "Pedido # 3889-c6f33 19:43 Comer no local Cliente não identificado Total R$ 138,…" at bounding box center [500, 130] width 150 height 85
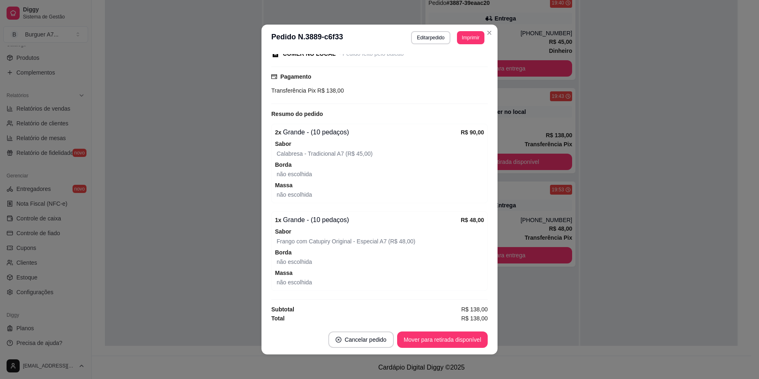
scroll to position [94, 0]
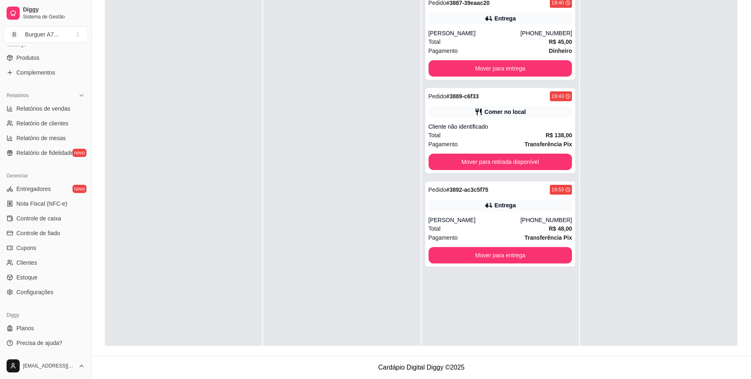
click at [516, 212] on div "Pedido # 3892-ac3c5f75 19:53 Entrega [PERSON_NAME] [PHONE_NUMBER] Total R$ 48,0…" at bounding box center [500, 223] width 150 height 85
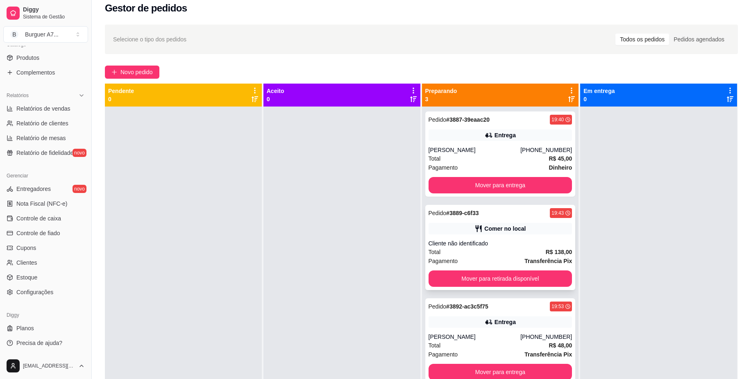
scroll to position [0, 0]
